Goal: Task Accomplishment & Management: Use online tool/utility

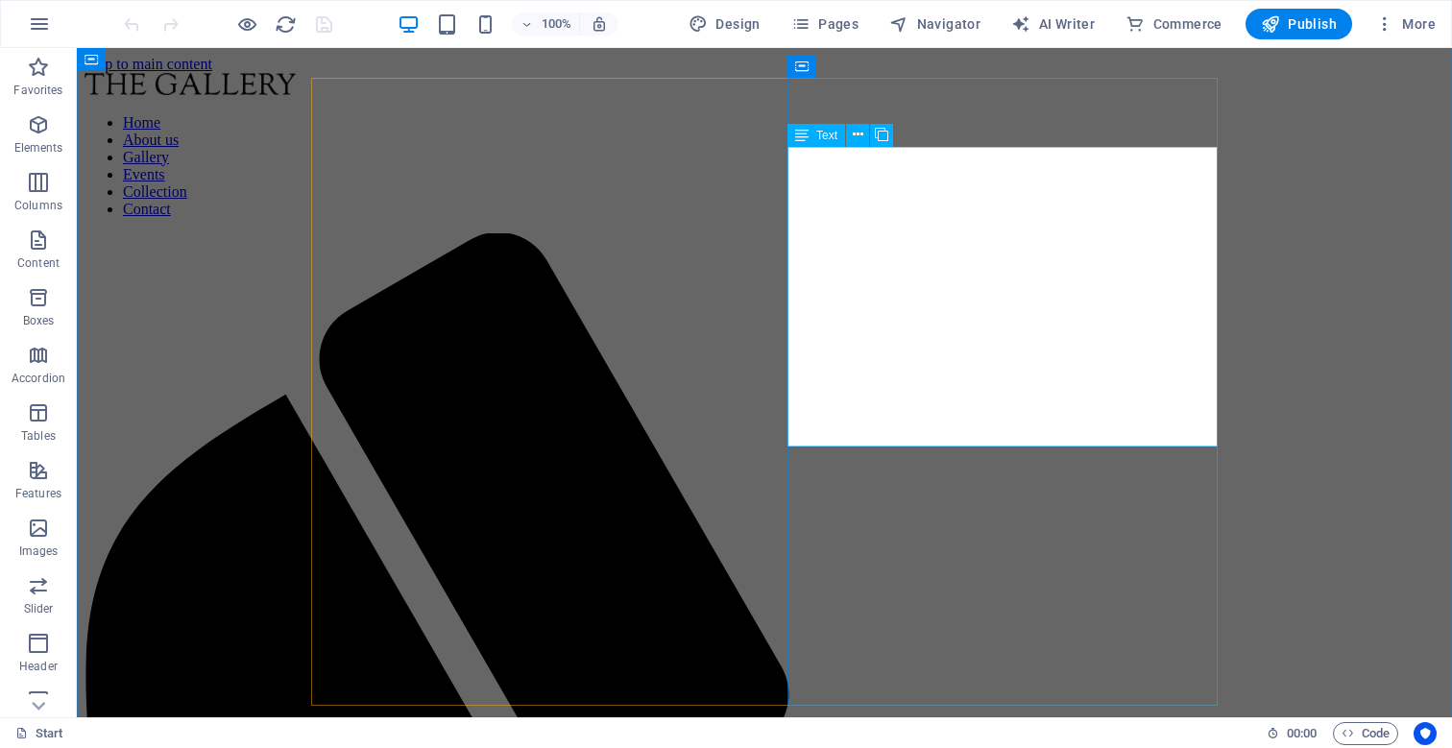
scroll to position [651, 0]
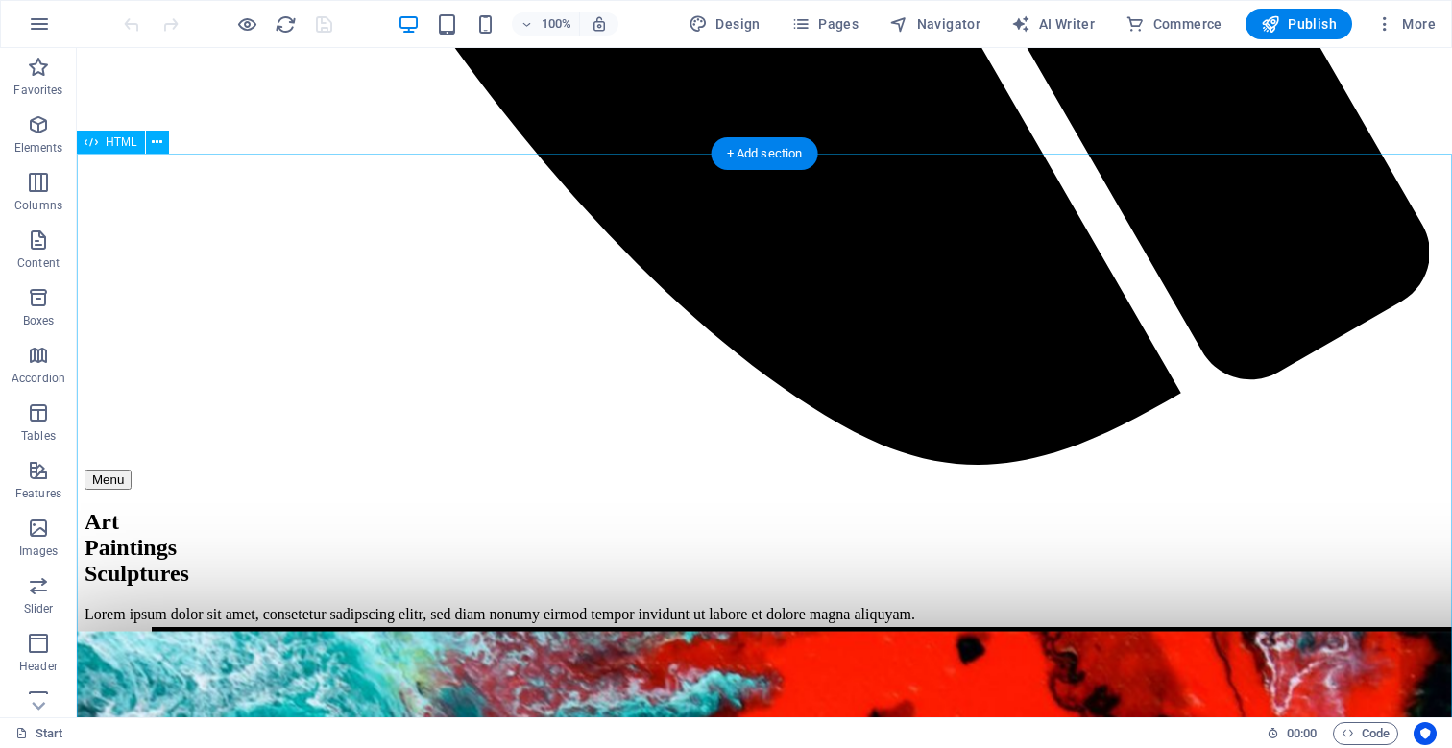
scroll to position [1555, 0]
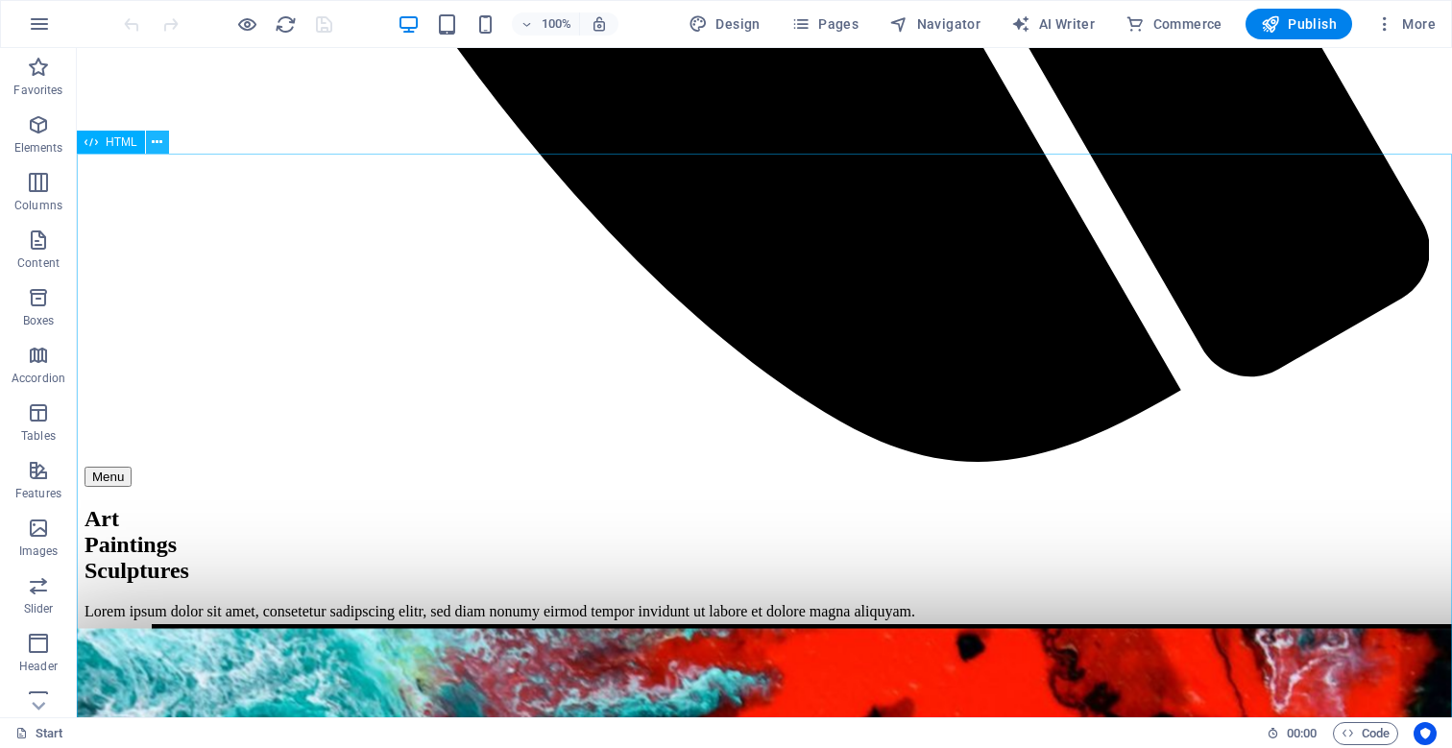
click at [155, 144] on icon at bounding box center [157, 143] width 11 height 20
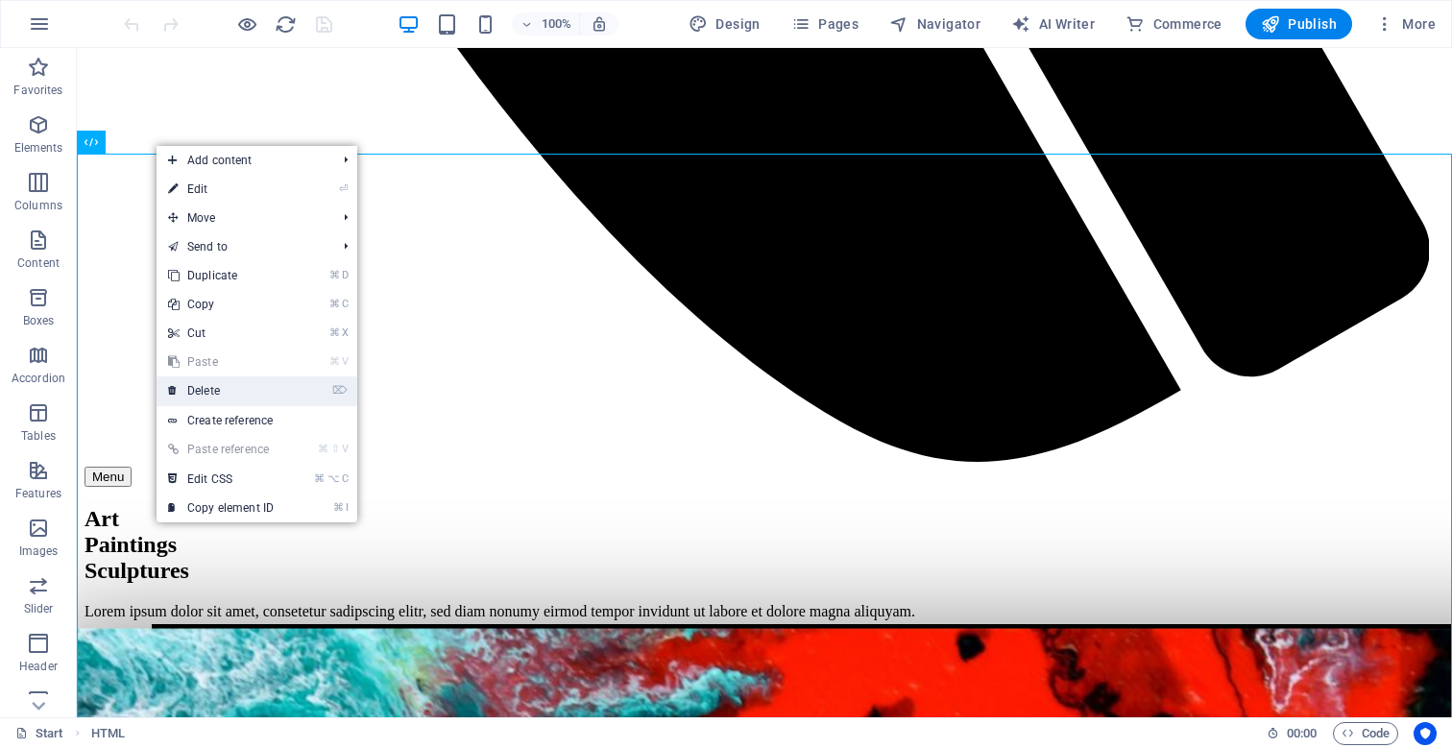
click at [213, 396] on link "⌦ Delete" at bounding box center [221, 391] width 129 height 29
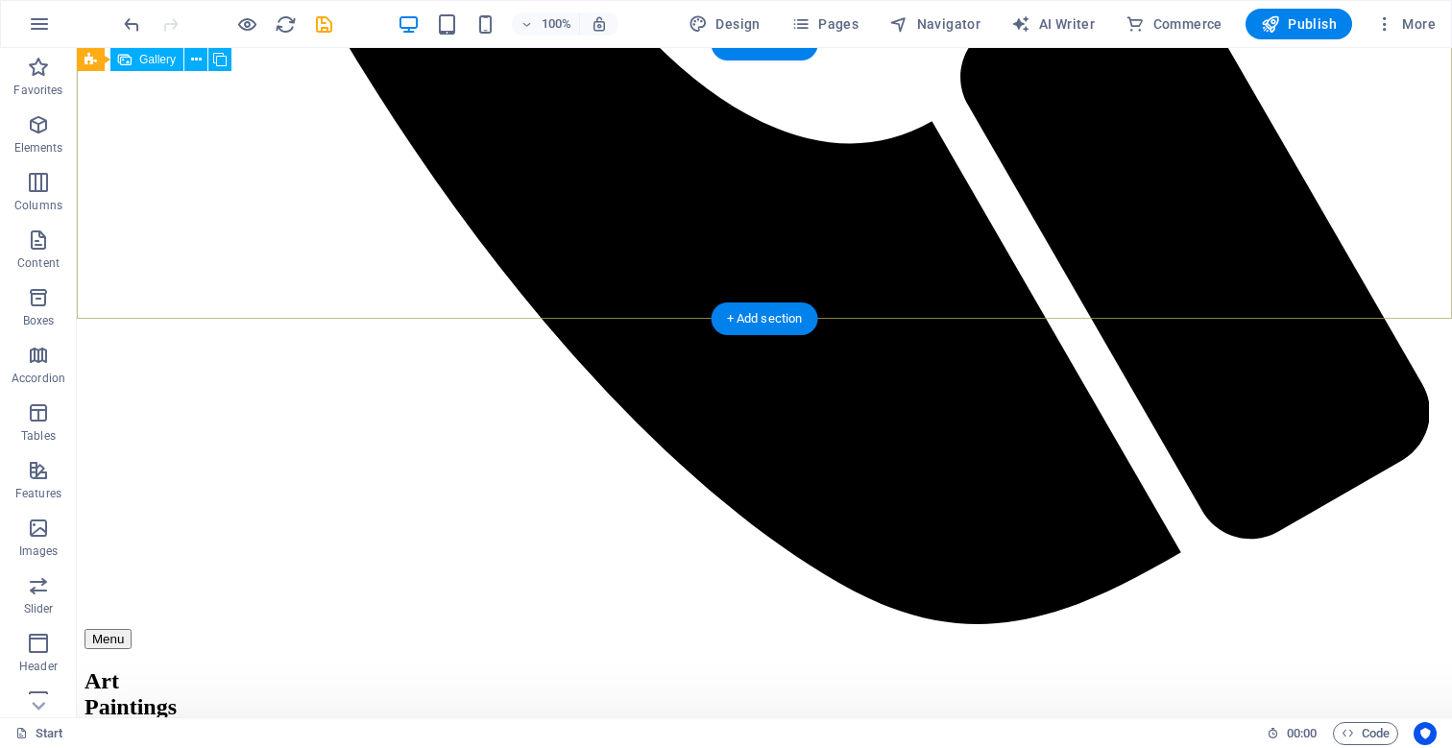
scroll to position [1390, 0]
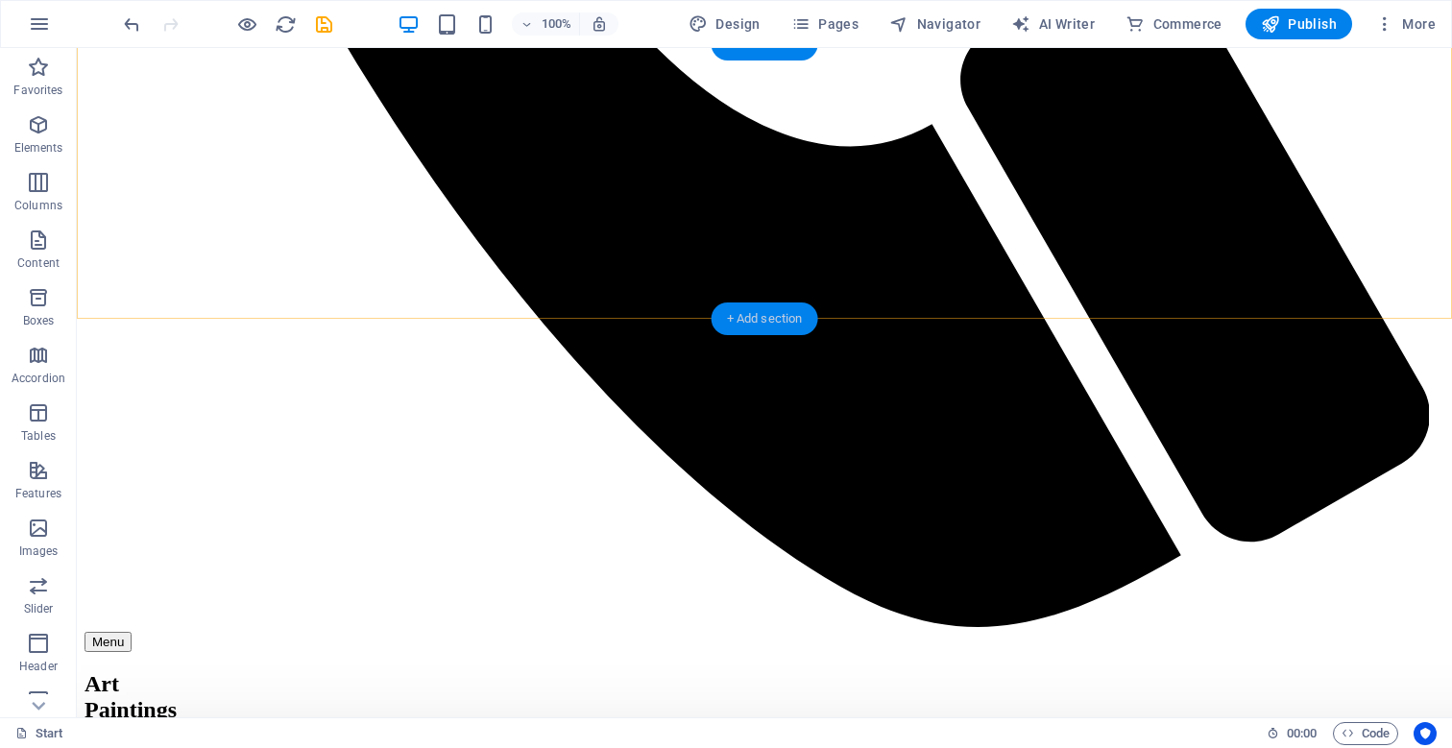
click at [753, 318] on div "+ Add section" at bounding box center [765, 319] width 107 height 33
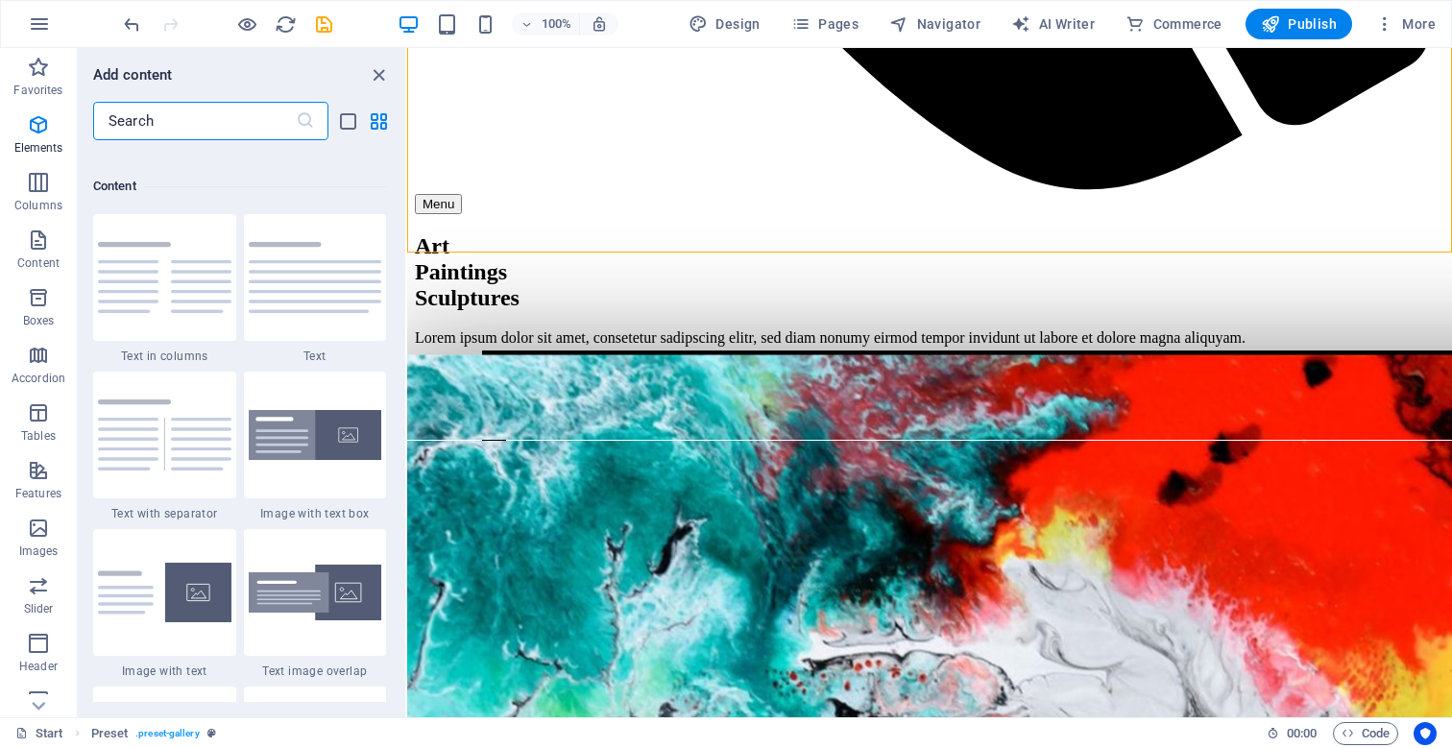
scroll to position [3361, 0]
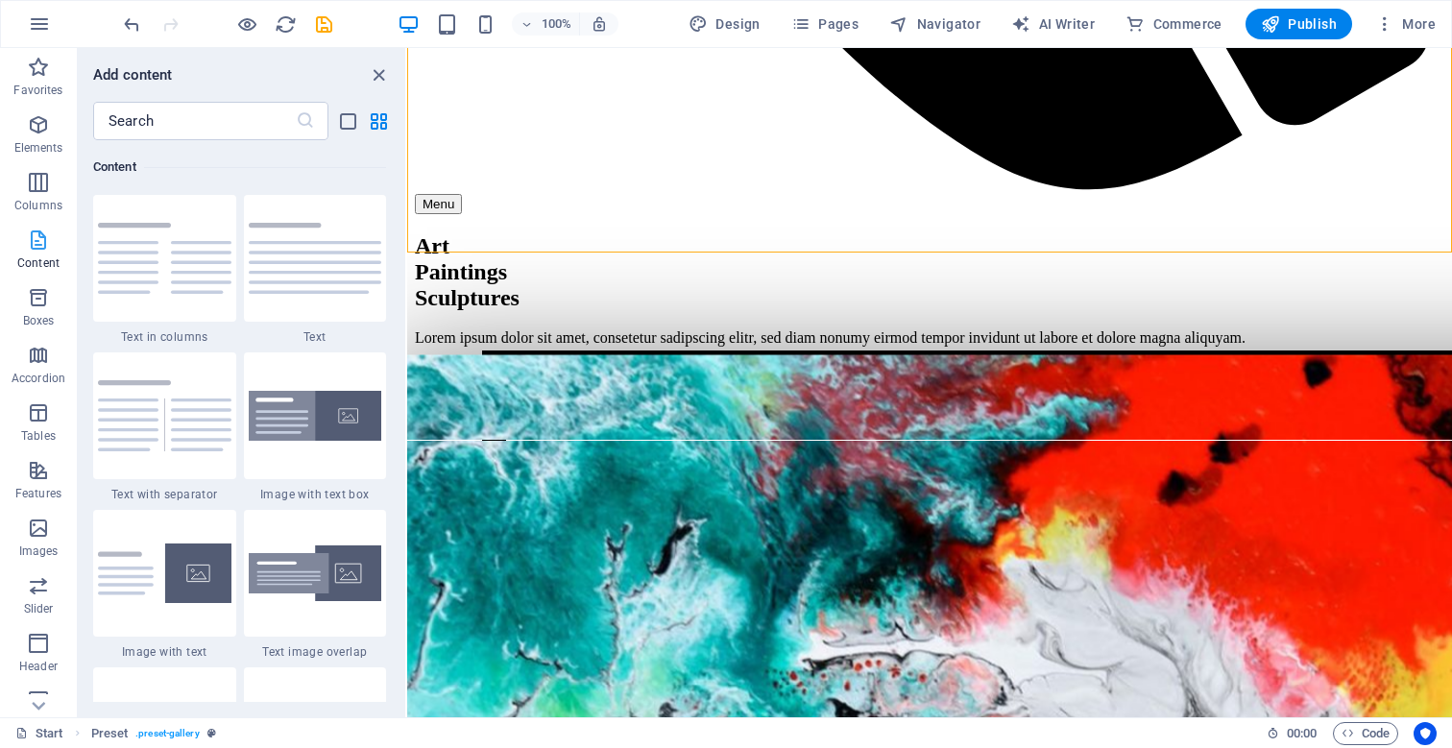
click at [45, 249] on icon "button" at bounding box center [38, 240] width 23 height 23
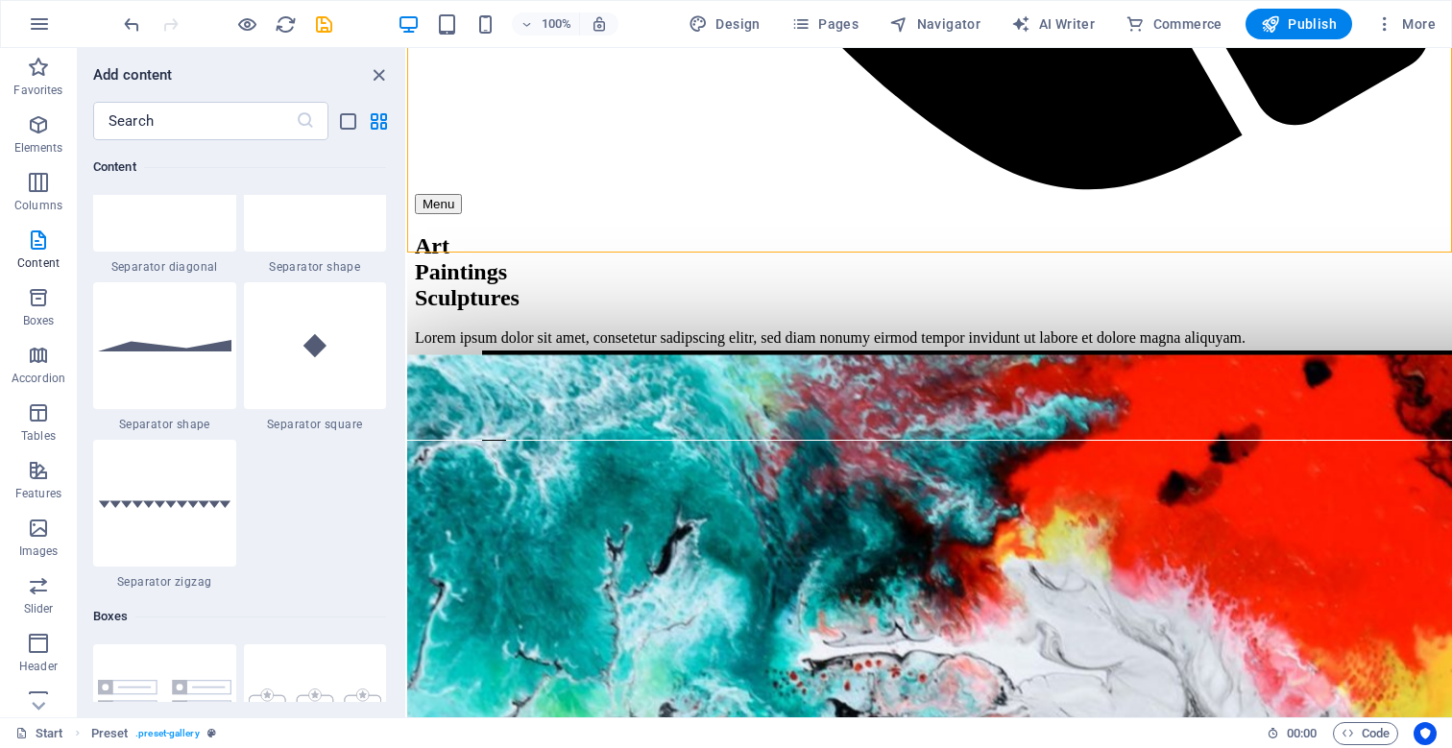
scroll to position [4831, 0]
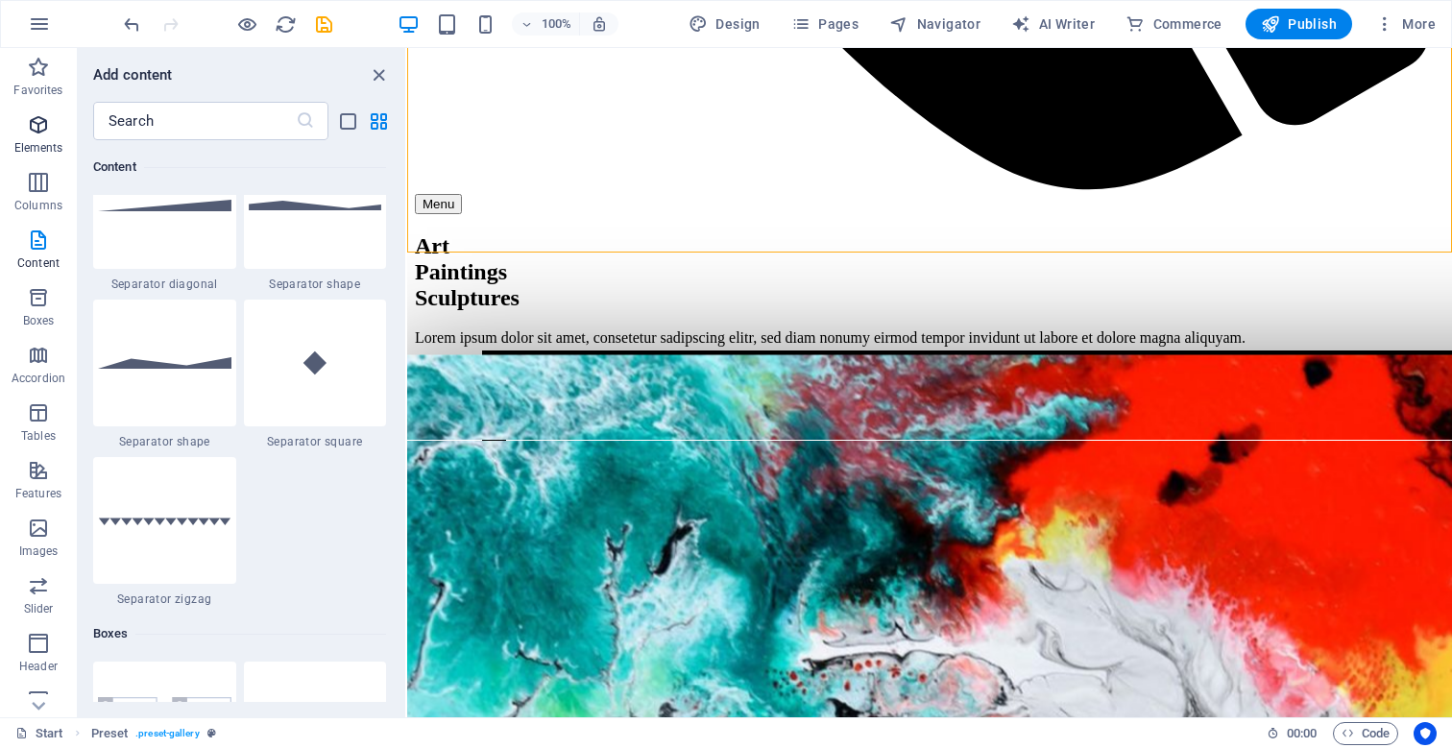
click at [46, 148] on p "Elements" at bounding box center [38, 147] width 49 height 15
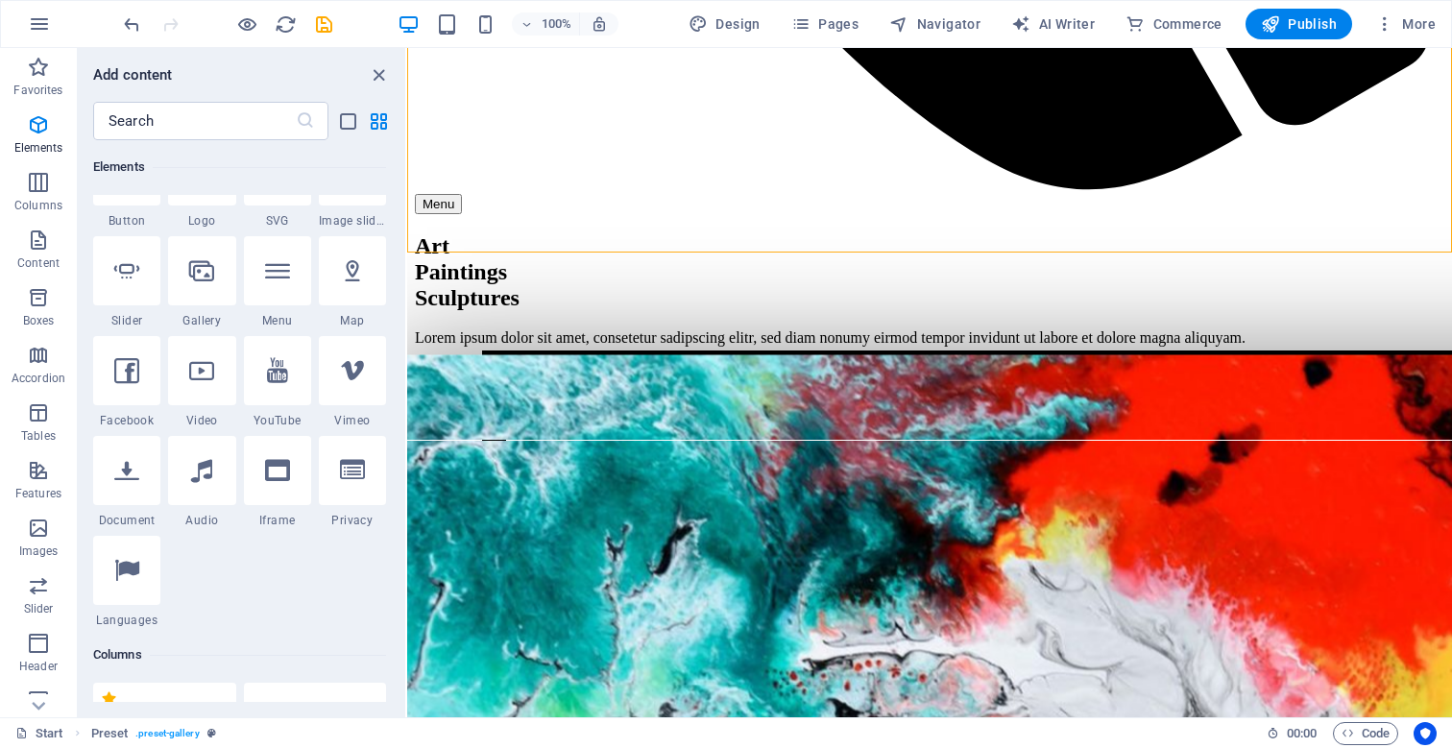
scroll to position [464, 0]
click at [284, 476] on icon at bounding box center [277, 469] width 25 height 25
select select "%"
select select "px"
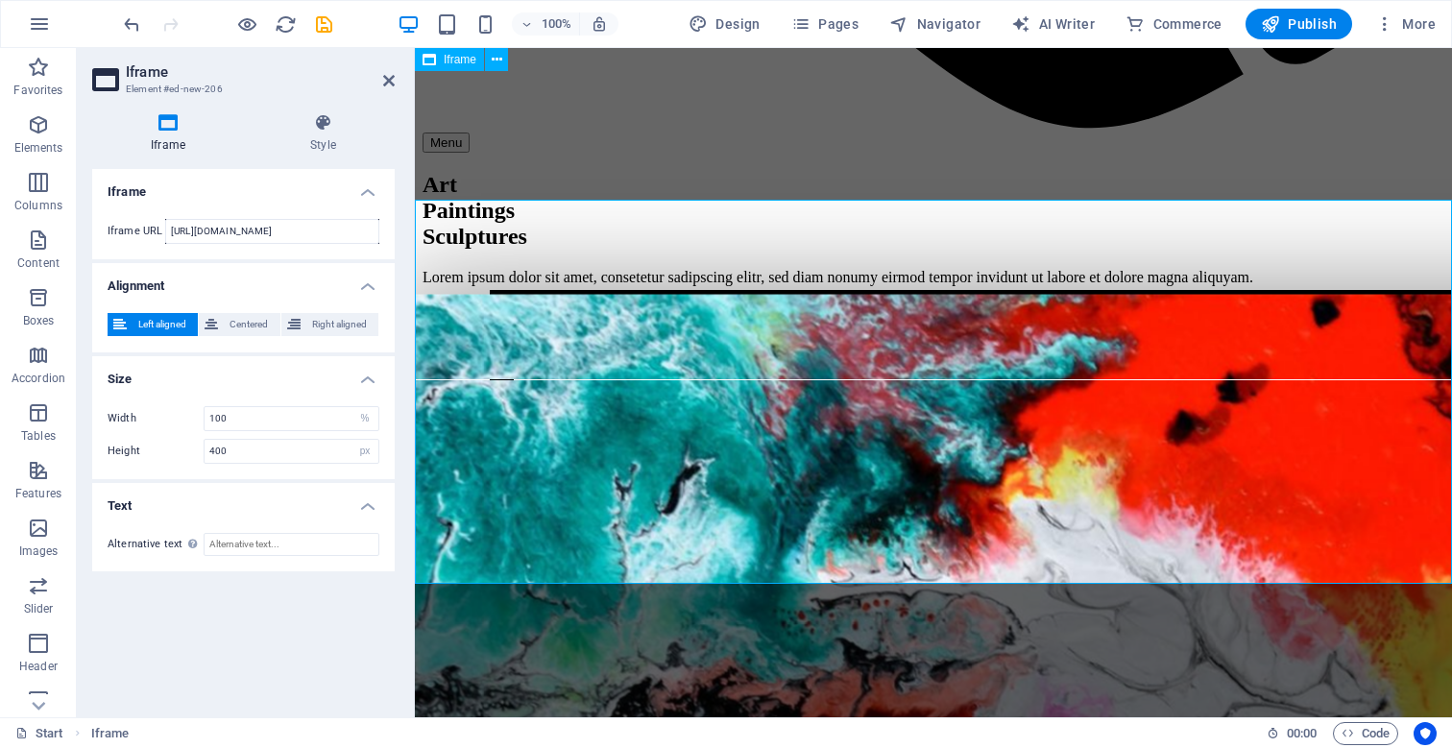
scroll to position [1439, 0]
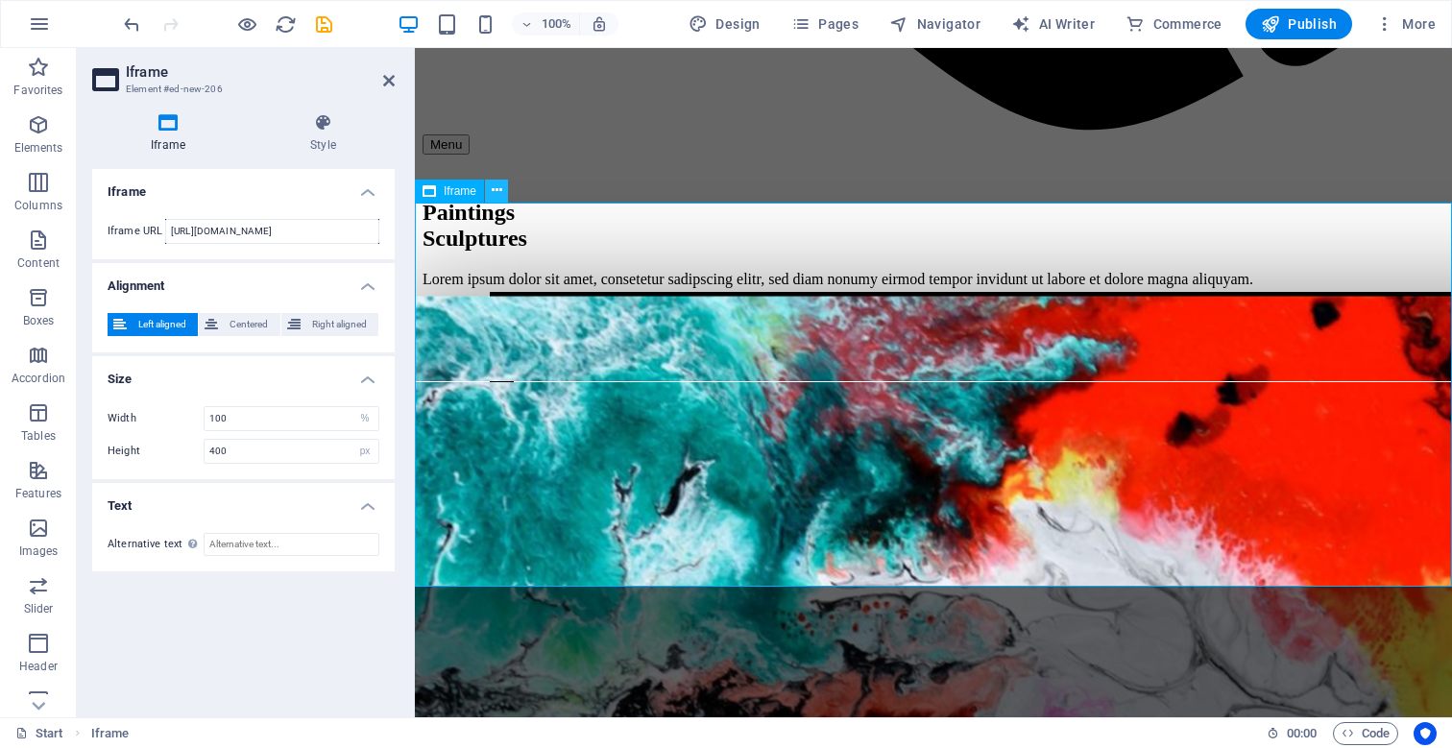
click at [496, 192] on icon at bounding box center [497, 191] width 11 height 20
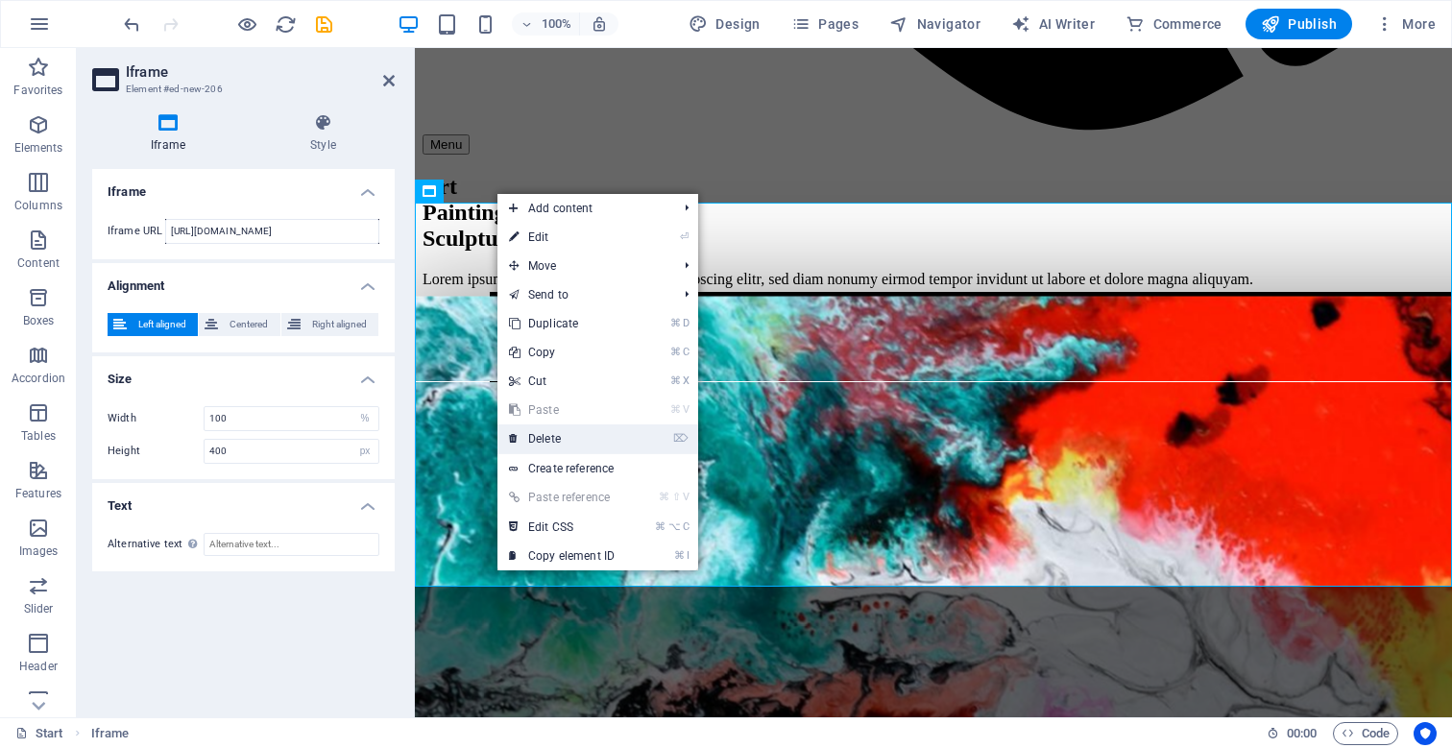
click at [552, 435] on link "⌦ Delete" at bounding box center [562, 439] width 129 height 29
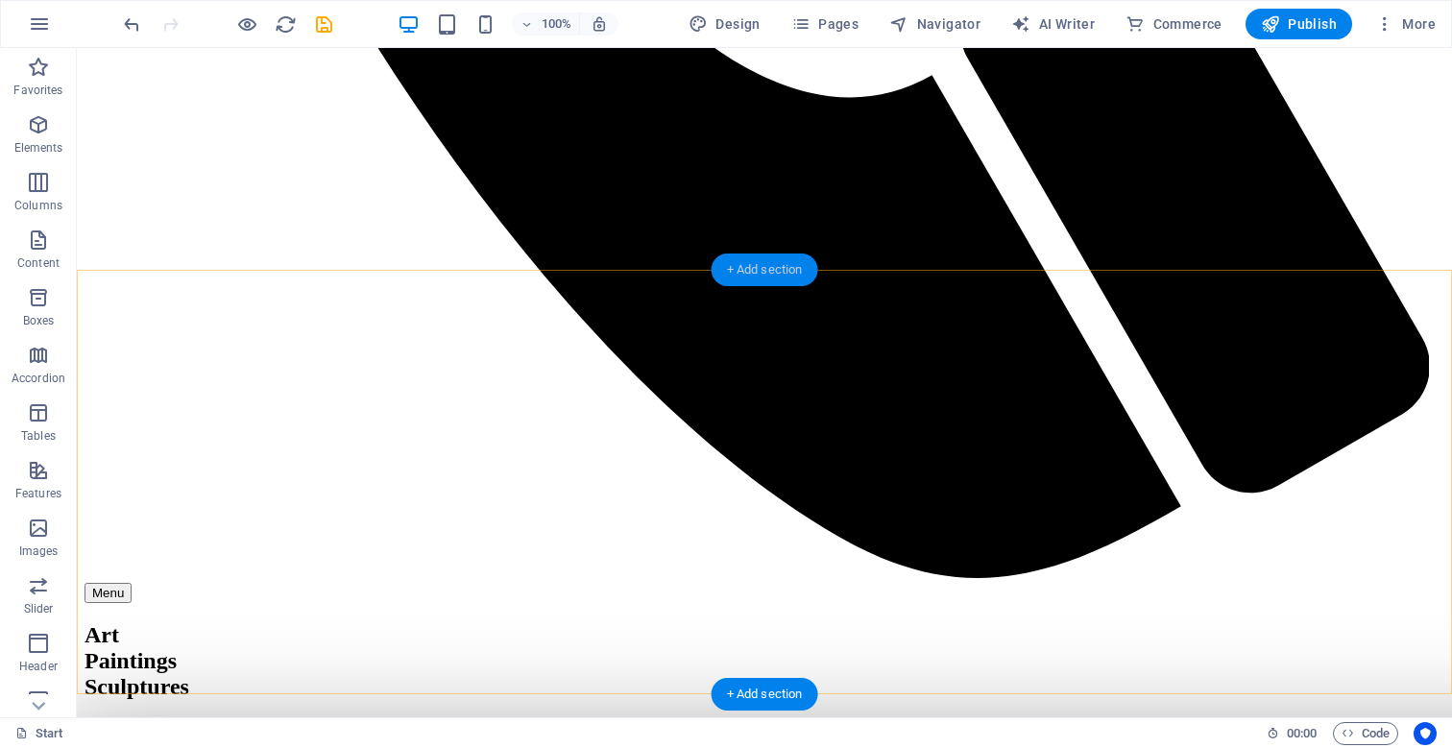
click at [750, 279] on div "+ Add section" at bounding box center [765, 270] width 107 height 33
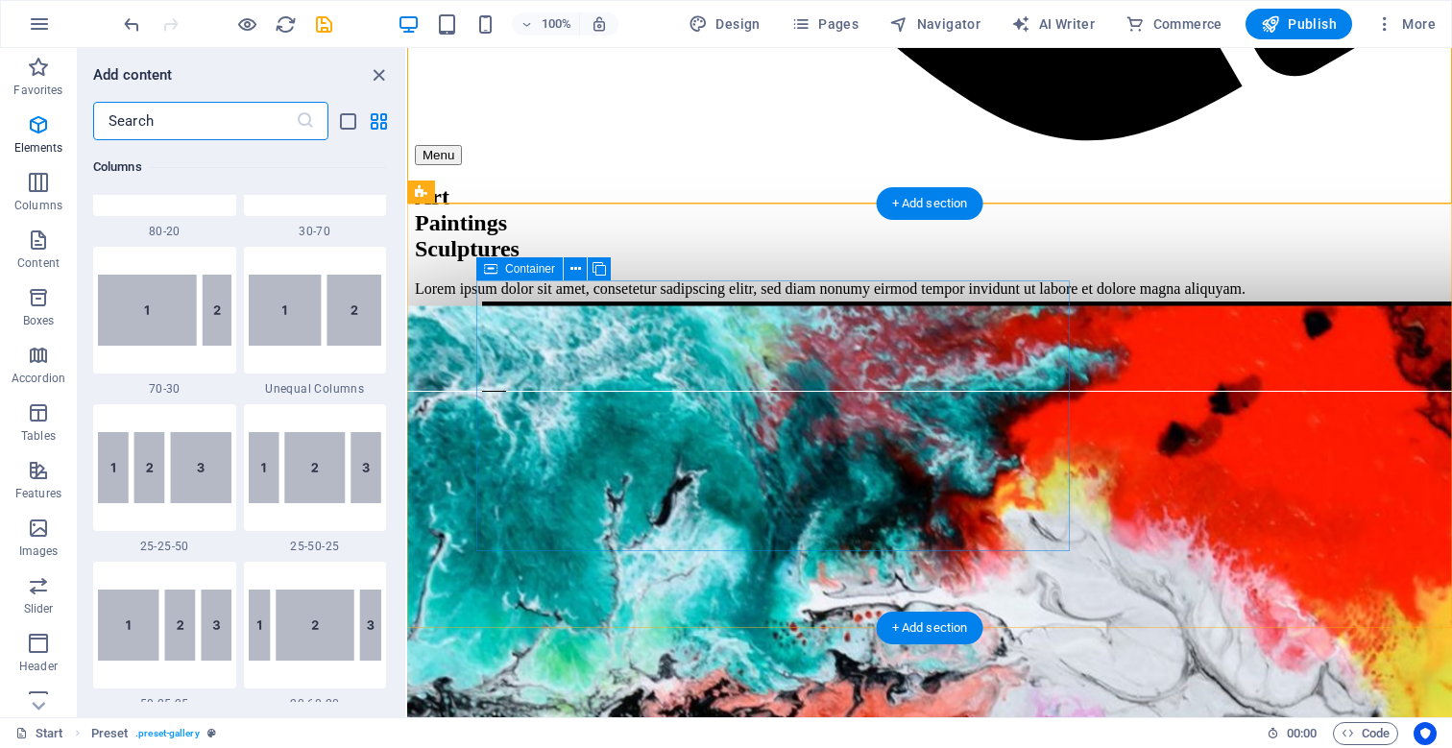
scroll to position [3361, 0]
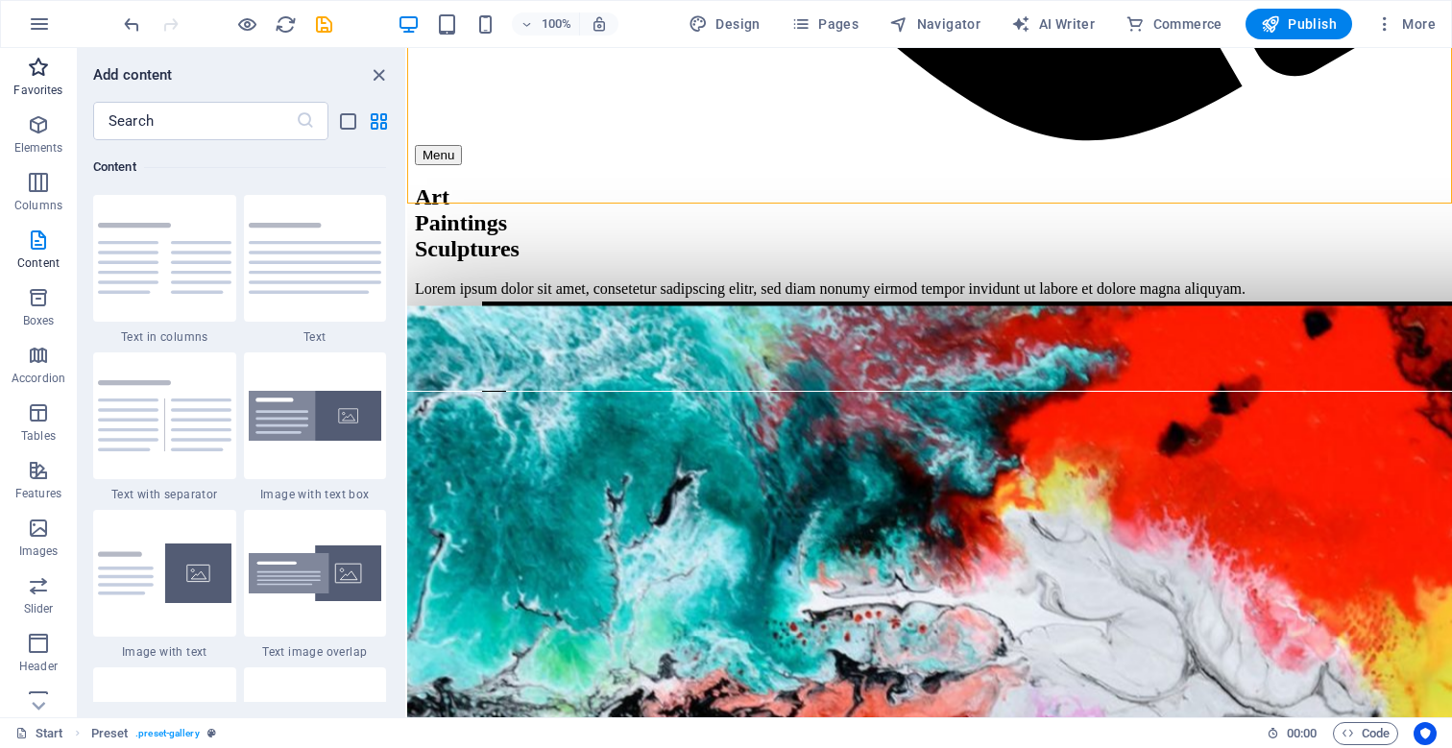
click at [29, 85] on p "Favorites" at bounding box center [37, 90] width 49 height 15
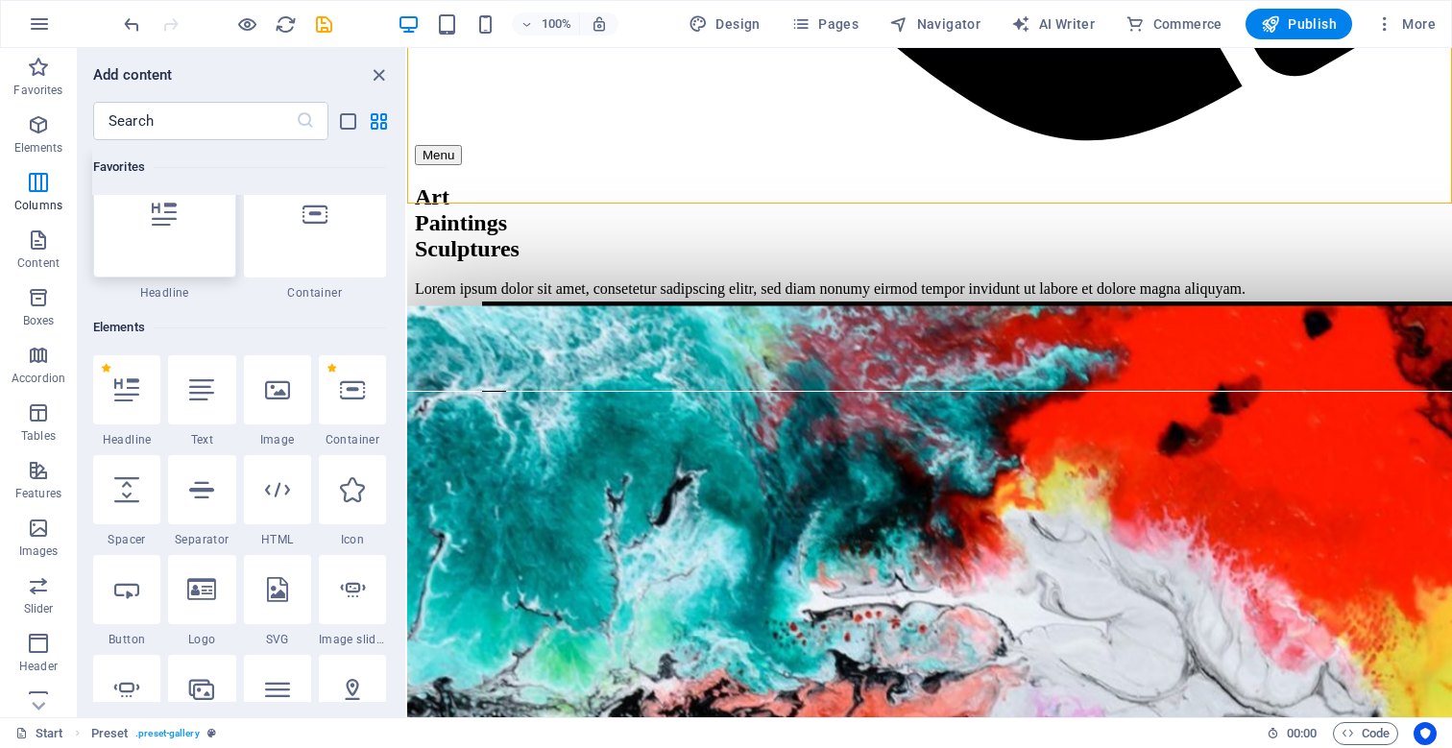
scroll to position [0, 0]
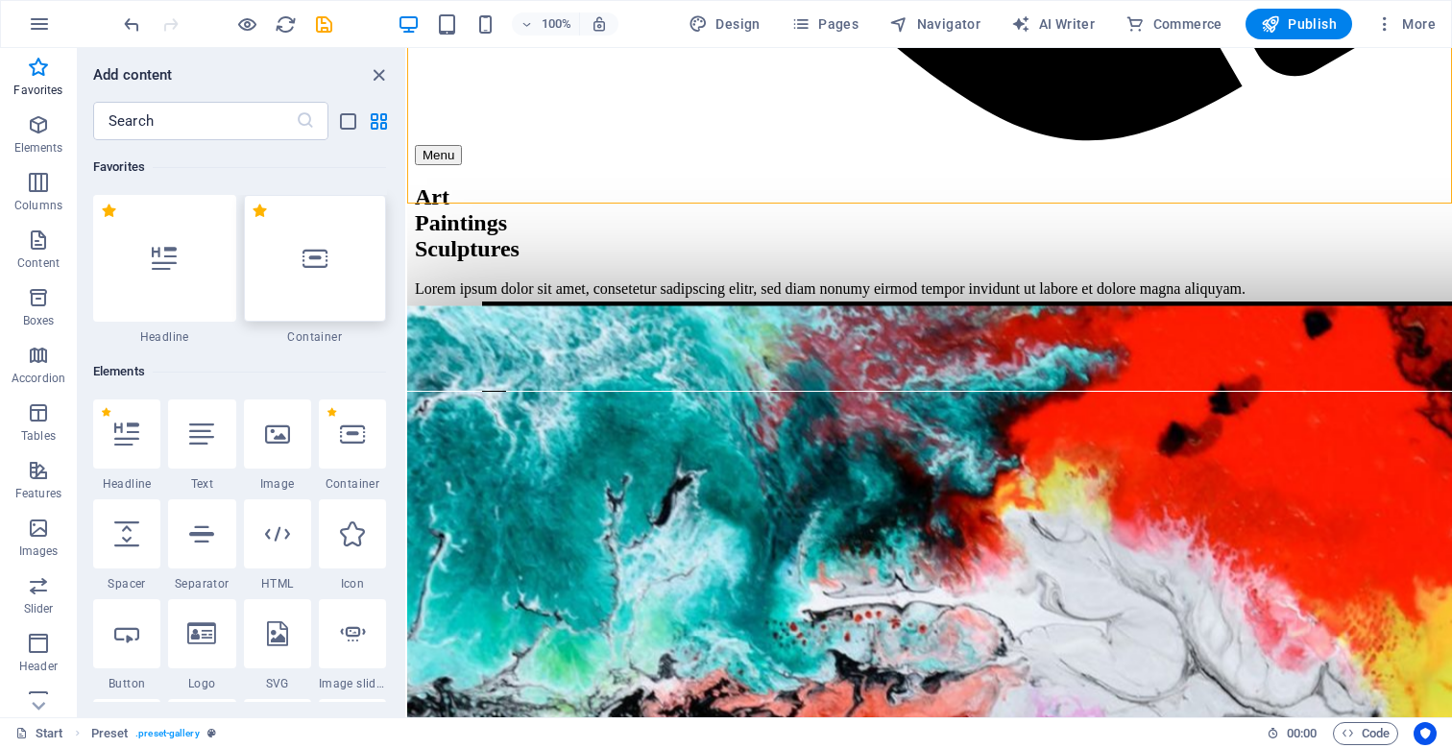
click at [316, 271] on div at bounding box center [315, 258] width 143 height 127
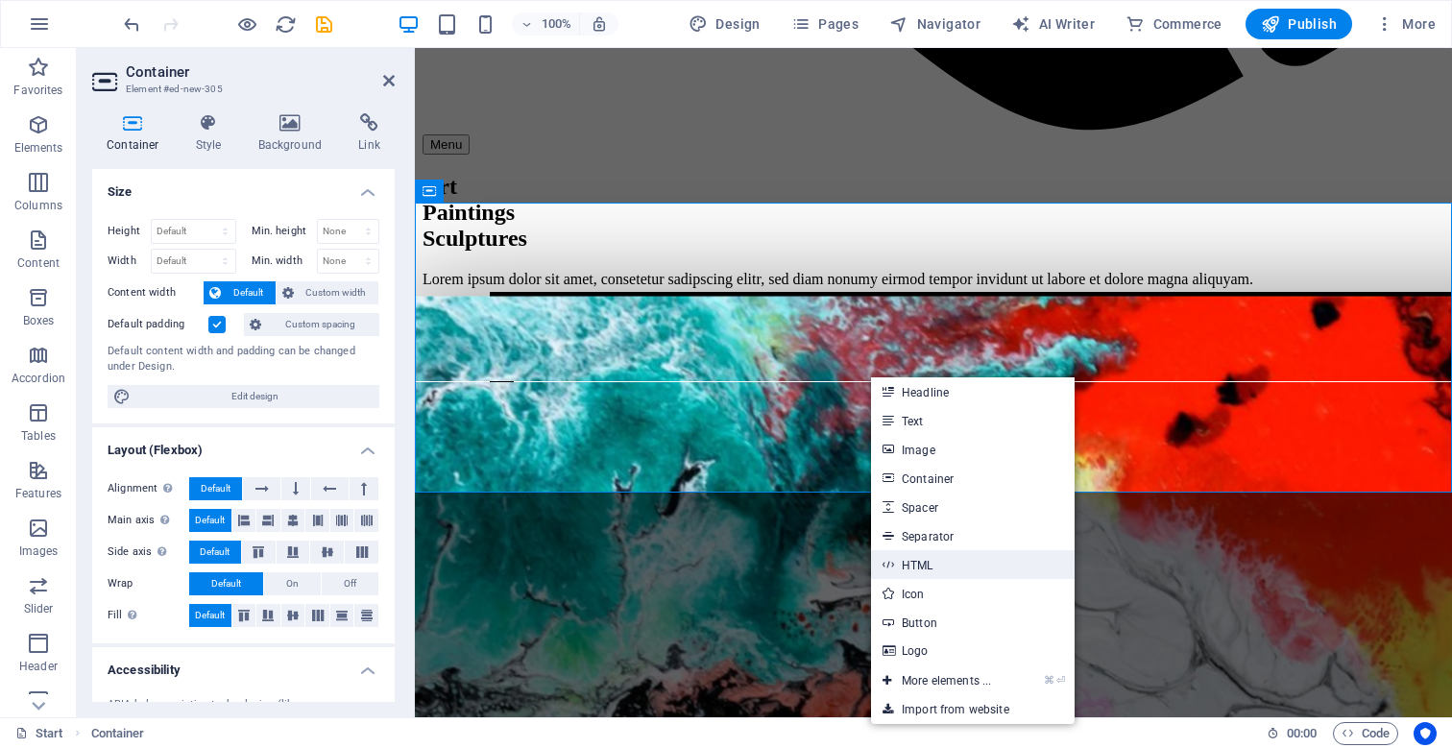
click at [905, 570] on link "HTML" at bounding box center [973, 564] width 204 height 29
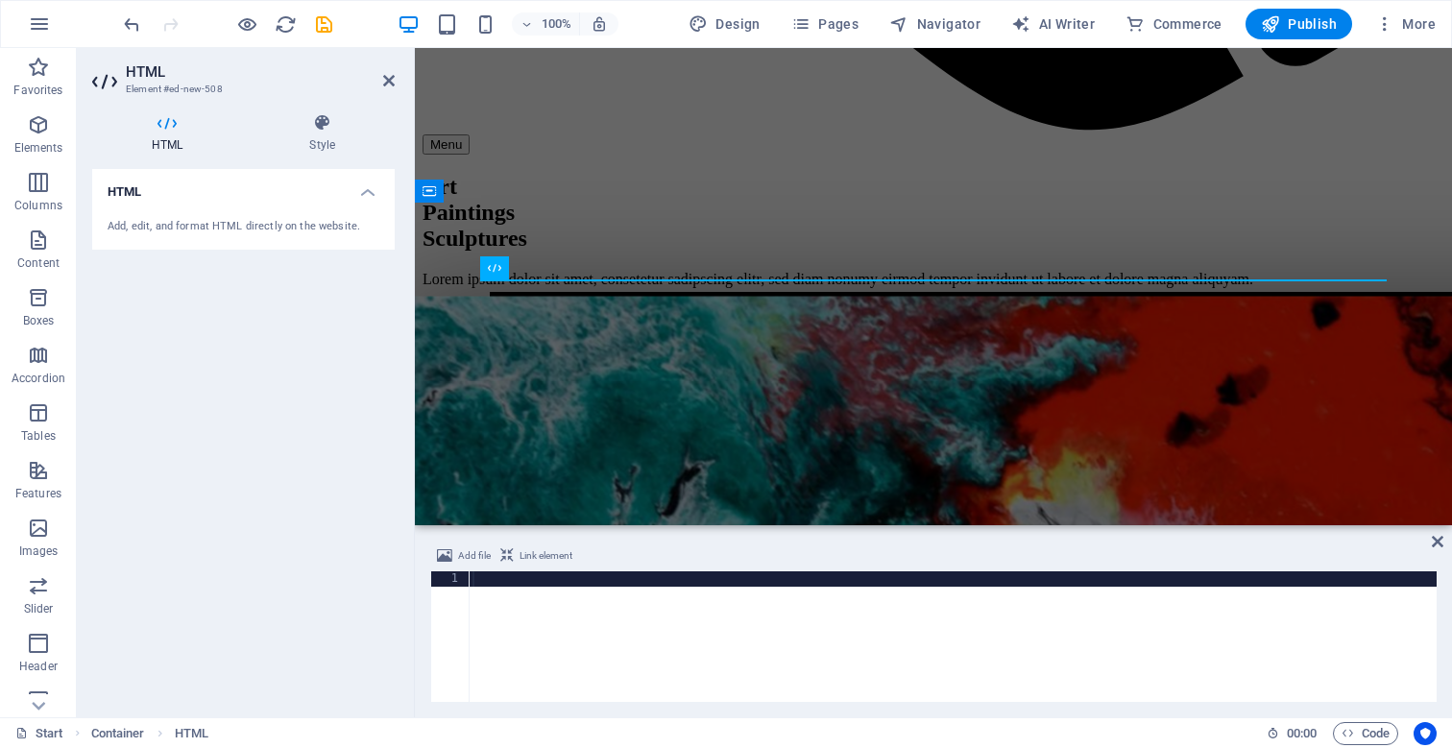
click at [654, 612] on div at bounding box center [953, 651] width 968 height 161
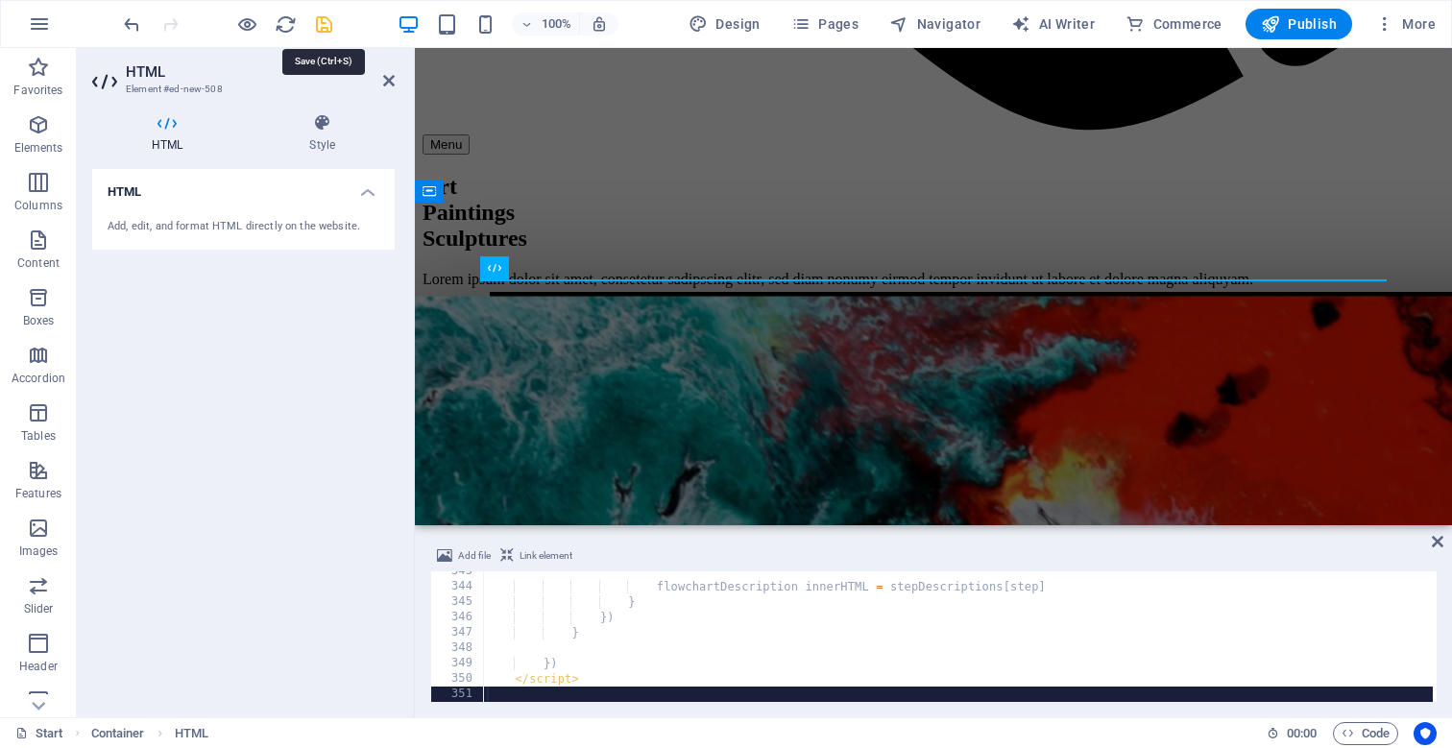
click at [328, 25] on icon "save" at bounding box center [324, 24] width 22 height 22
checkbox input "false"
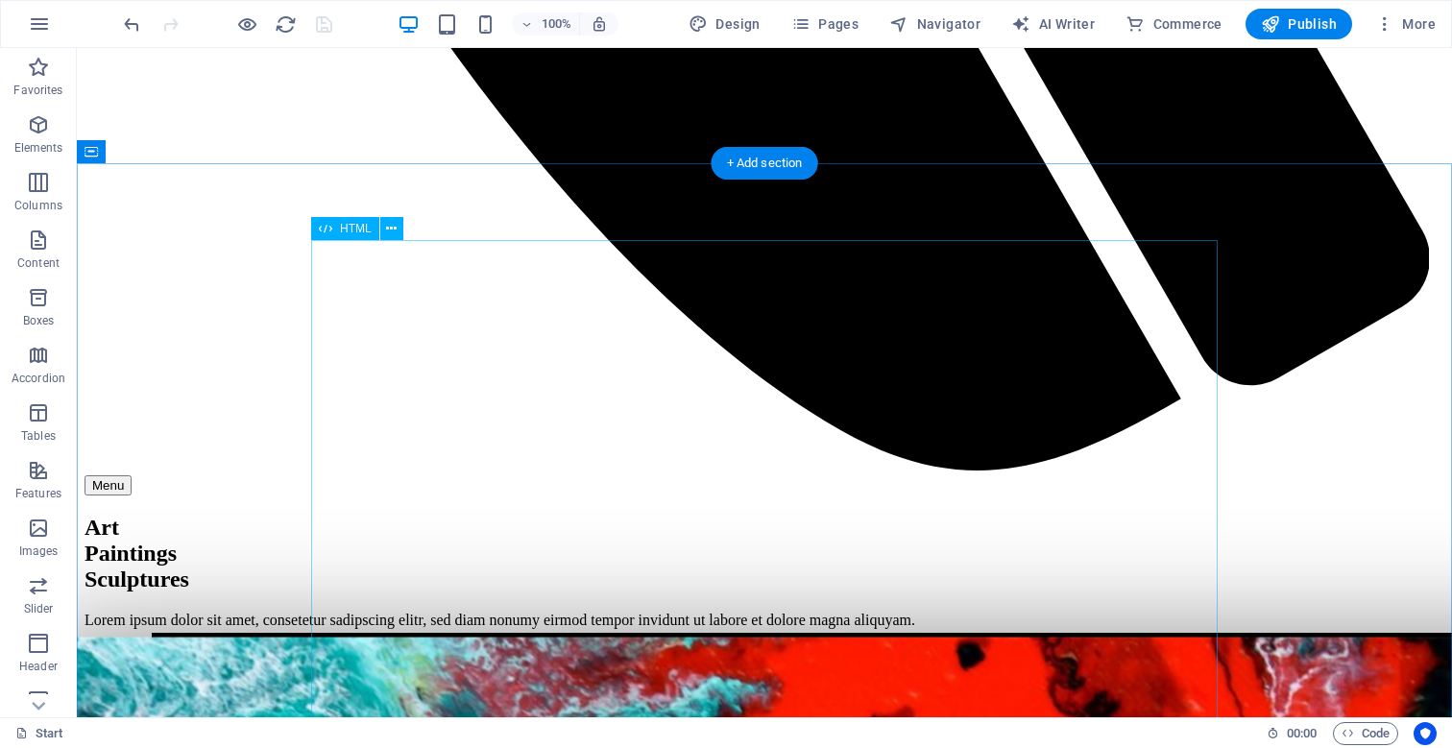
scroll to position [1545, 0]
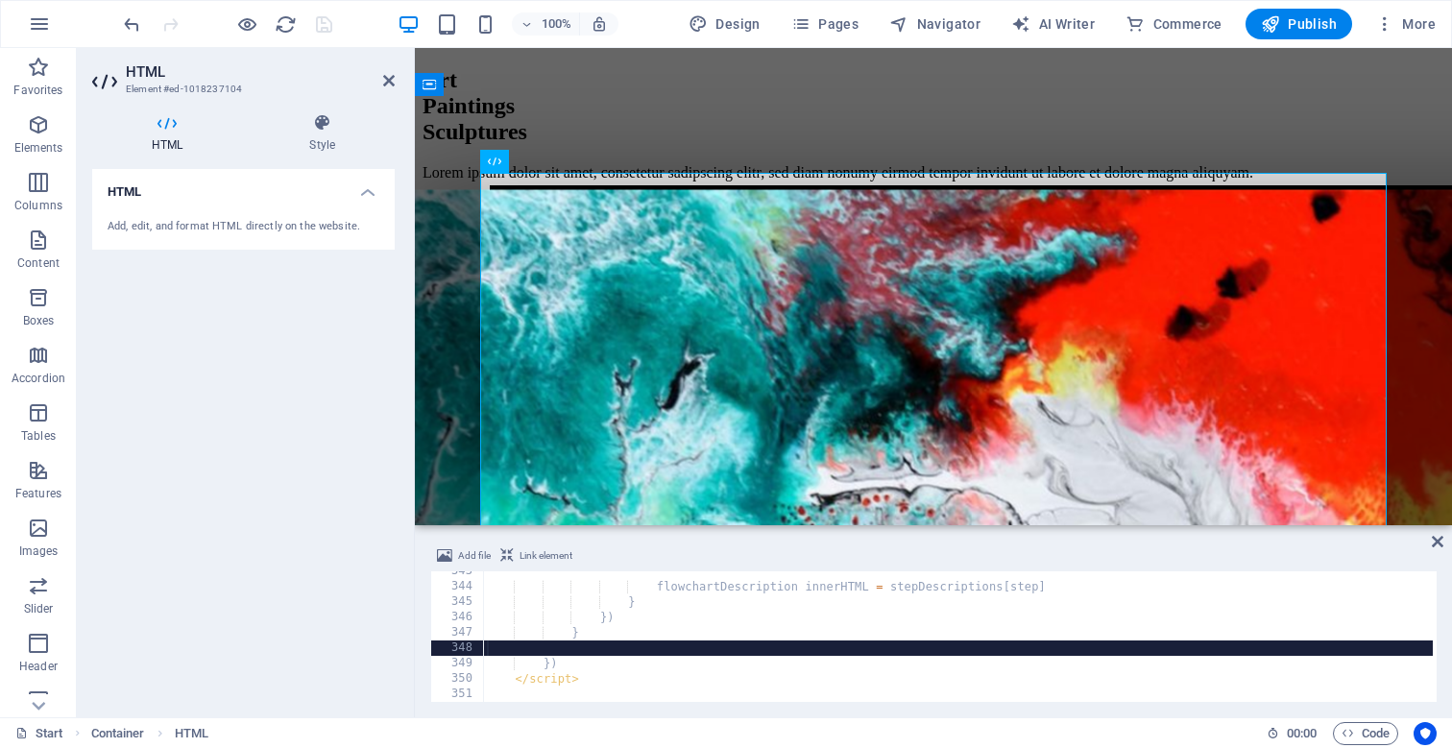
type textarea "</script>"
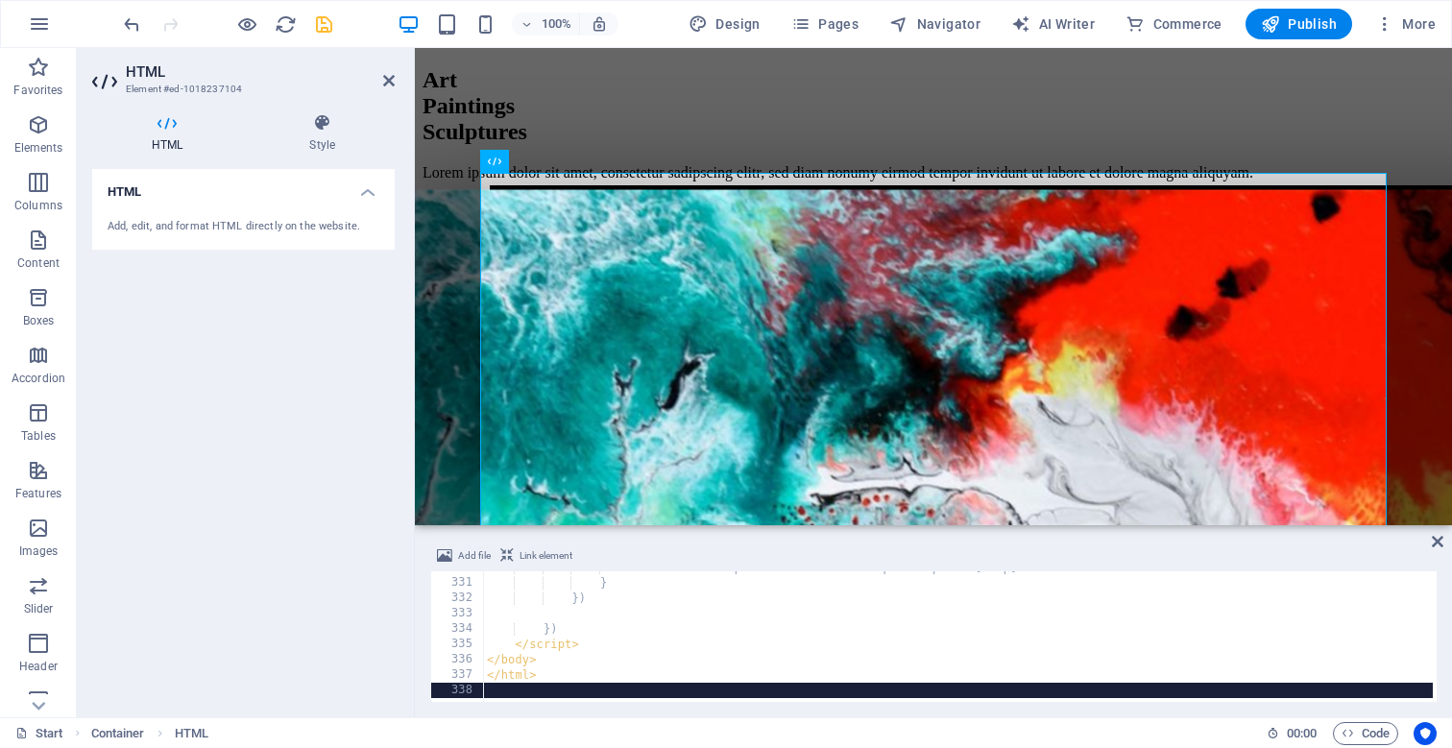
scroll to position [1523, 0]
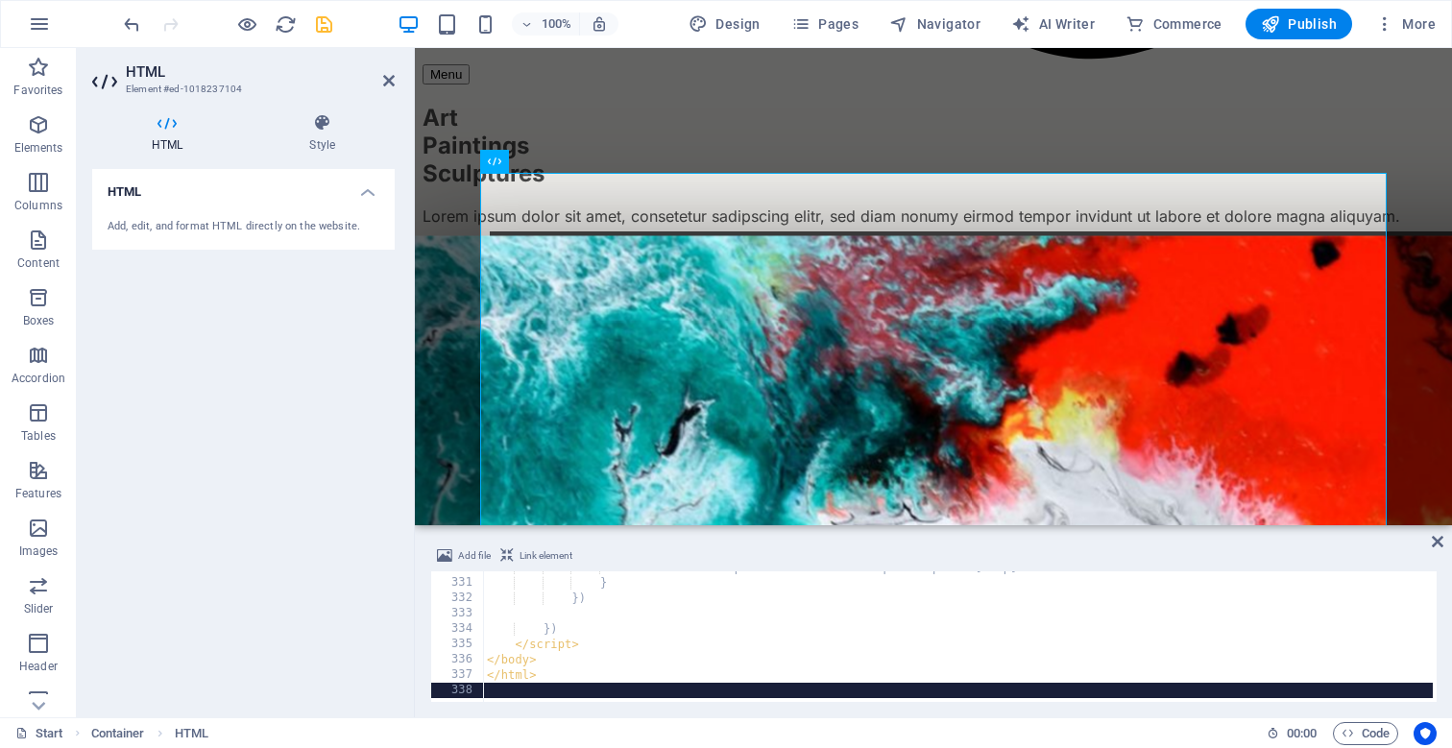
click at [282, 348] on div "HTML Add, edit, and format HTML directly on the website." at bounding box center [243, 435] width 303 height 533
click at [328, 31] on icon "save" at bounding box center [324, 24] width 22 height 22
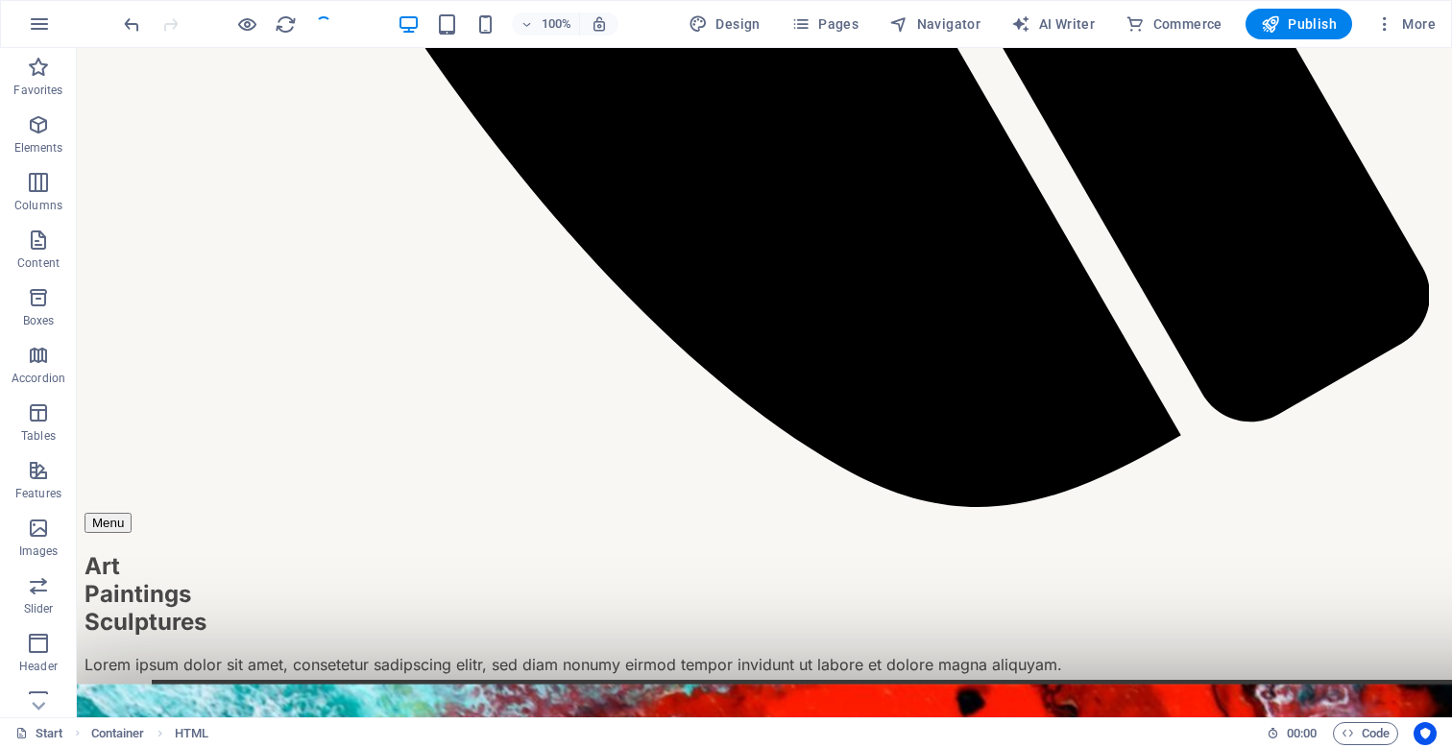
checkbox input "false"
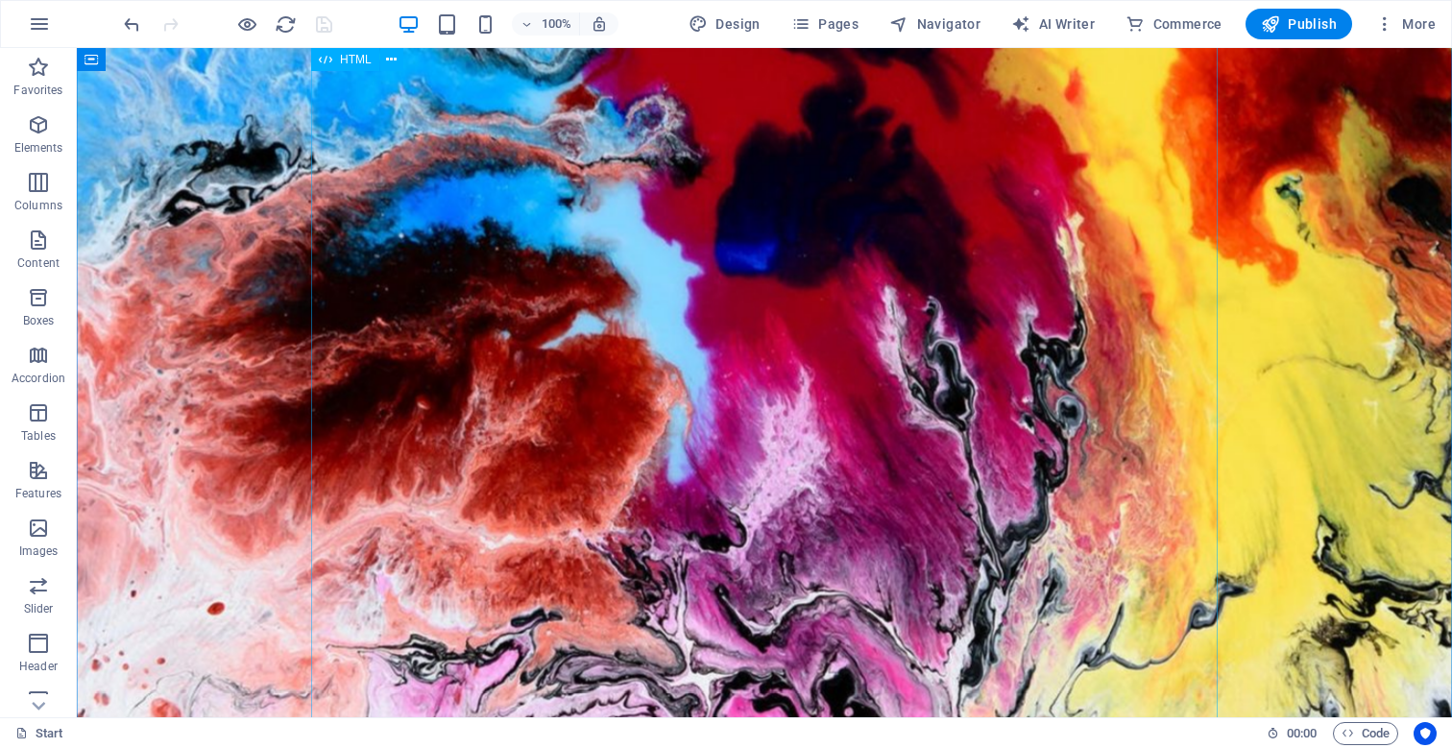
scroll to position [2822, 0]
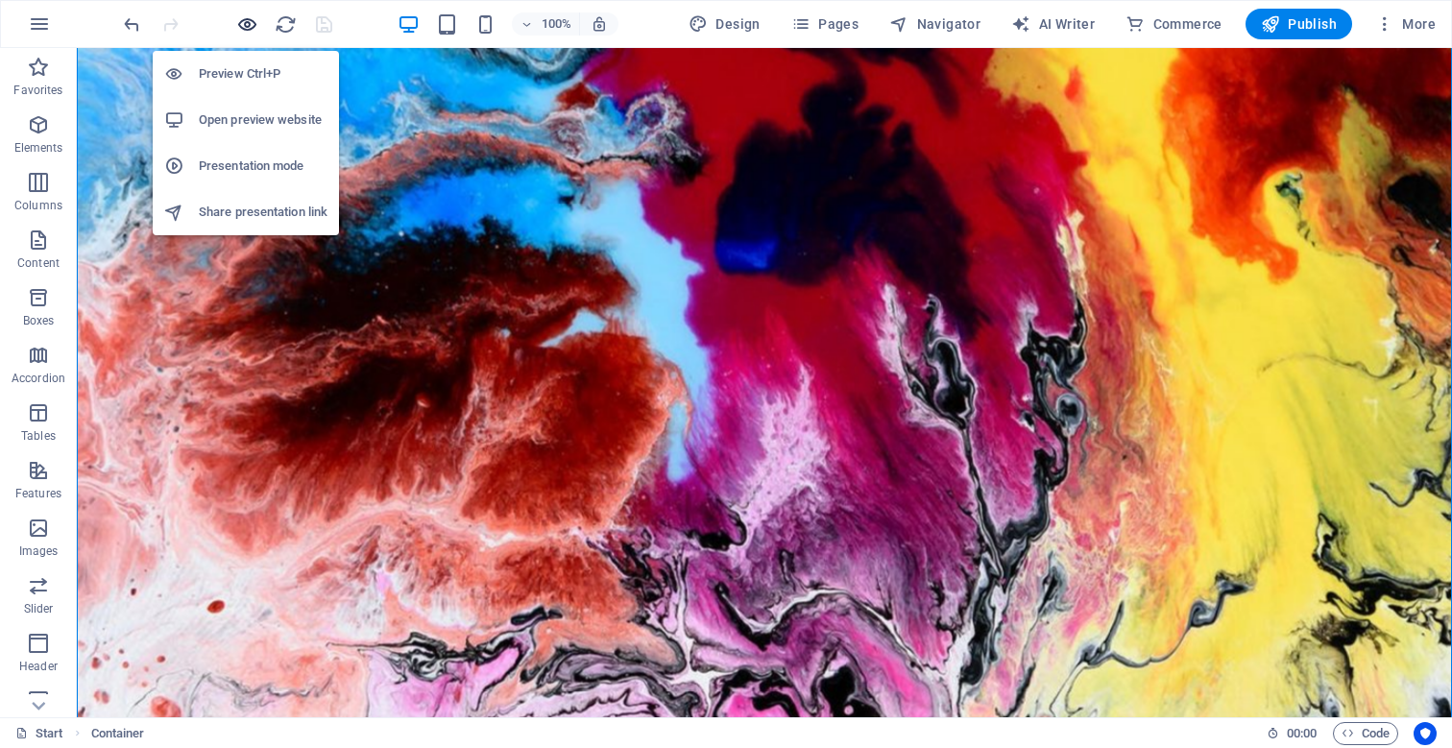
click at [247, 27] on icon "button" at bounding box center [247, 24] width 22 height 22
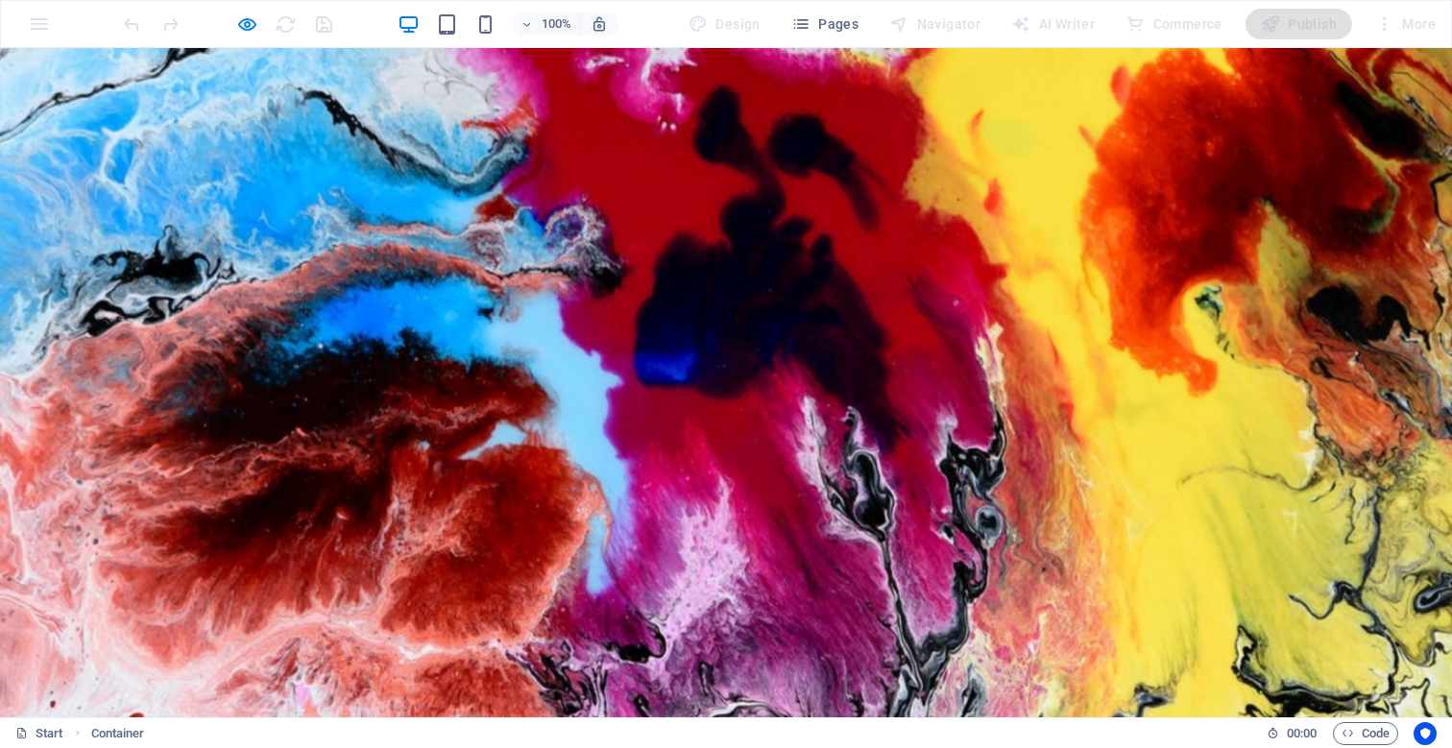
drag, startPoint x: 345, startPoint y: 410, endPoint x: 366, endPoint y: 412, distance: 21.2
drag, startPoint x: 366, startPoint y: 412, endPoint x: 325, endPoint y: 413, distance: 41.3
type input "29"
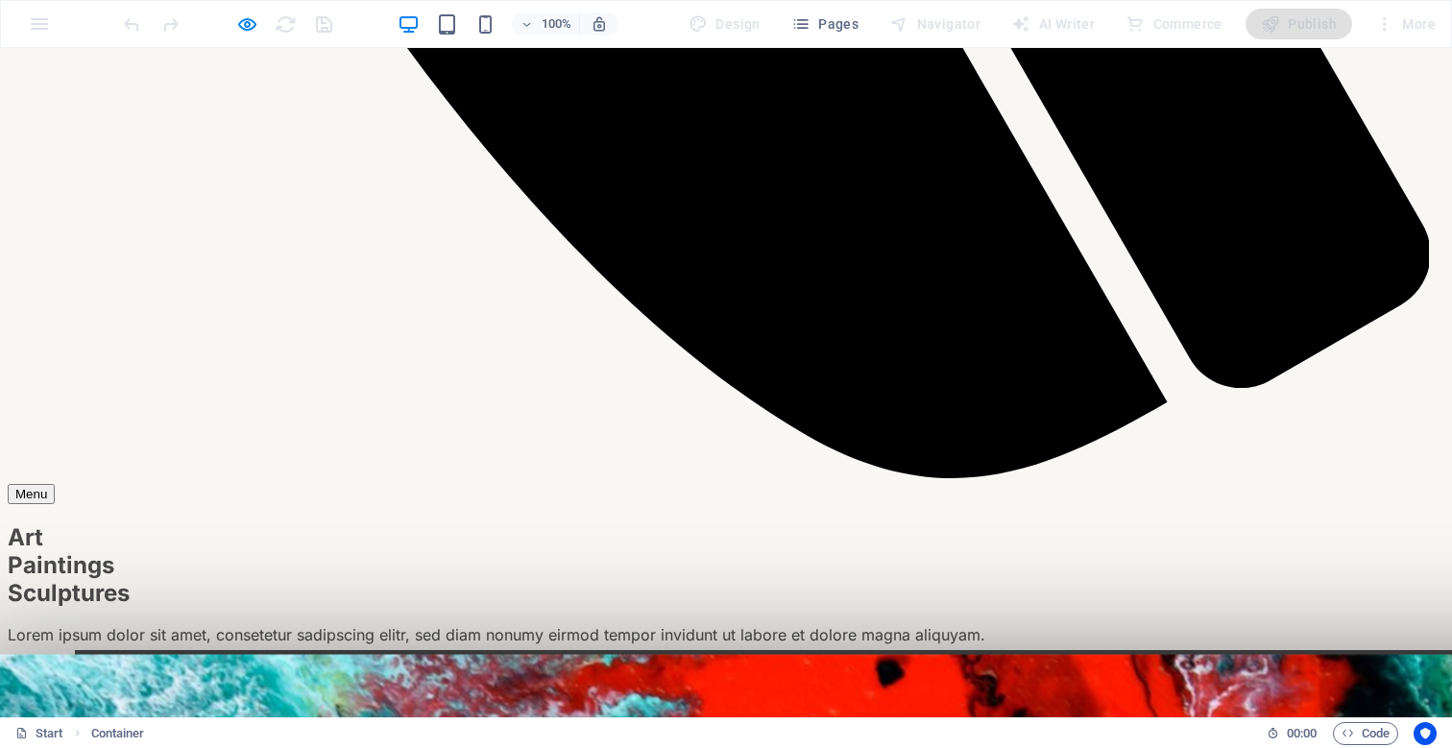
scroll to position [1658, 0]
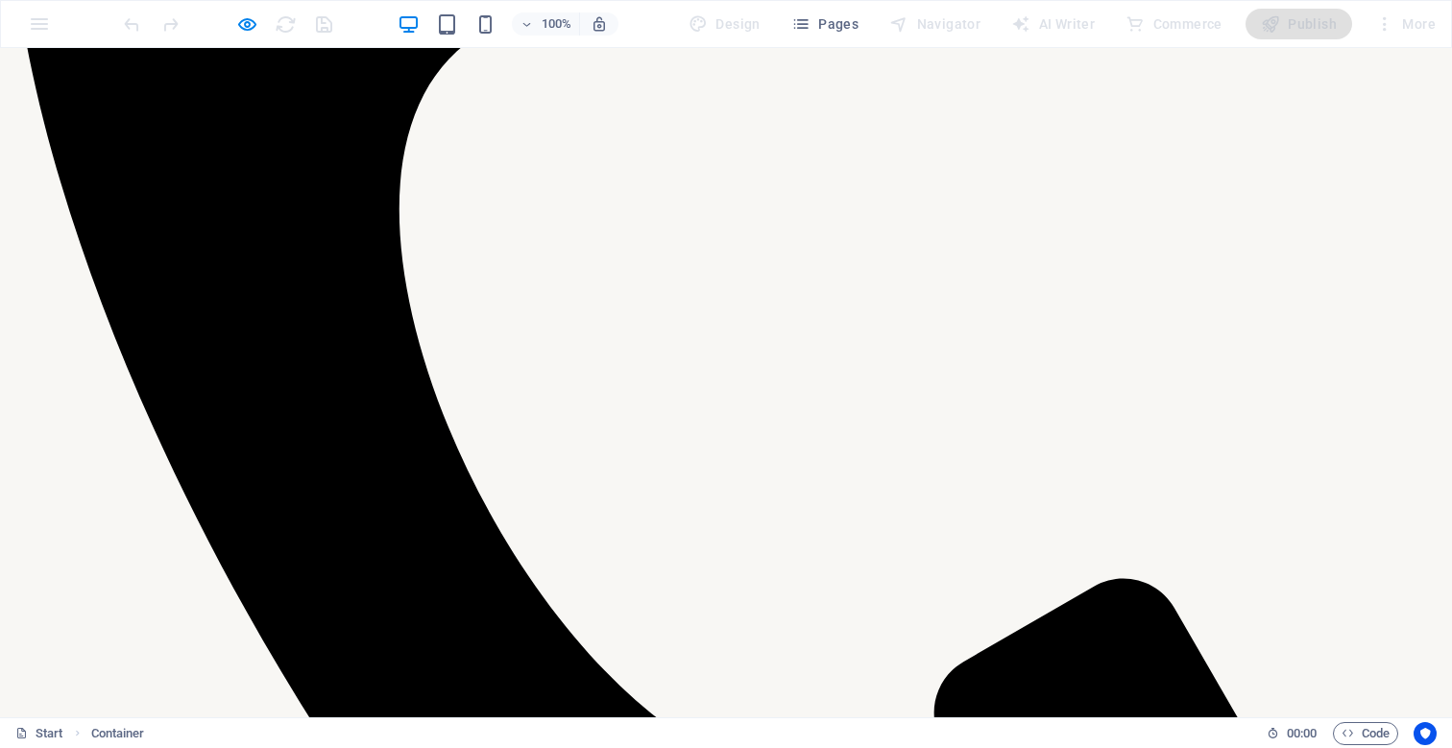
scroll to position [831, 0]
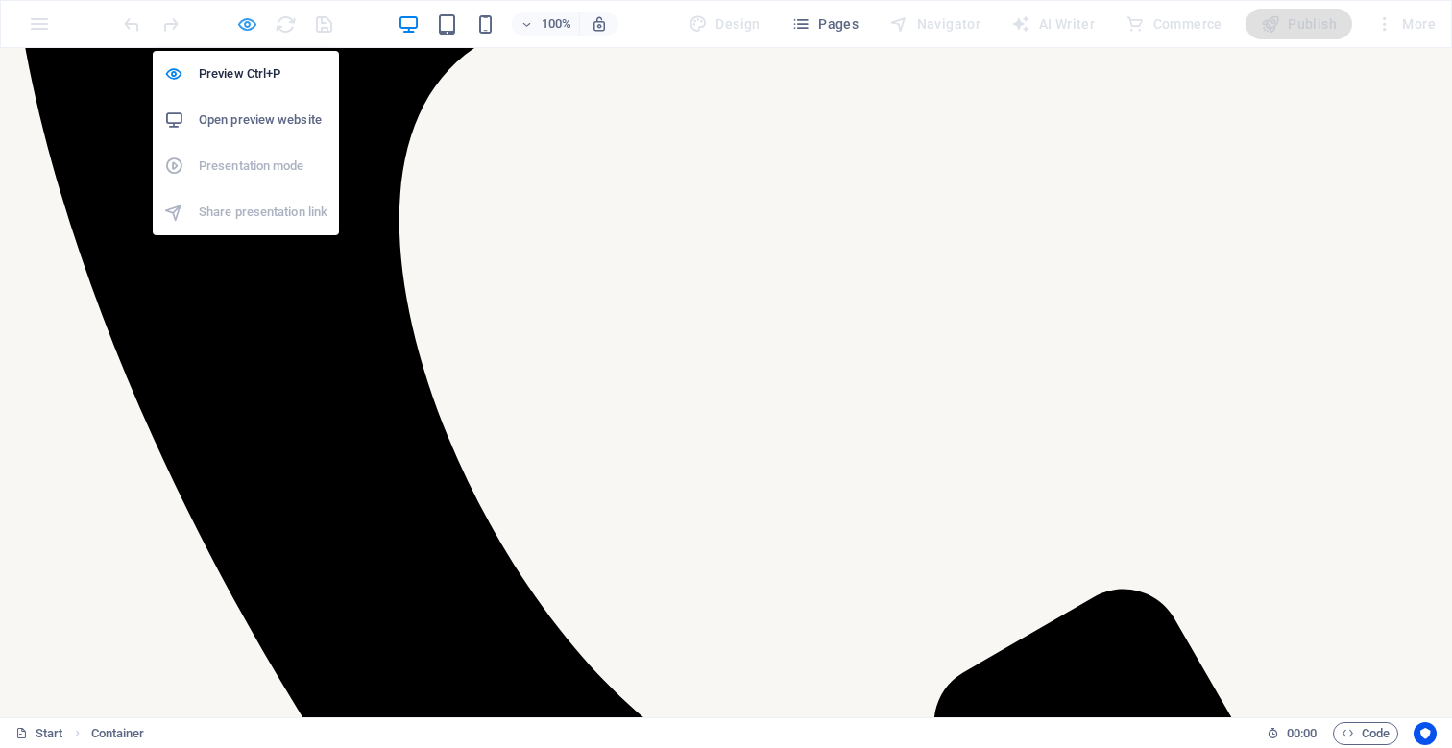
click at [244, 25] on icon "button" at bounding box center [247, 24] width 22 height 22
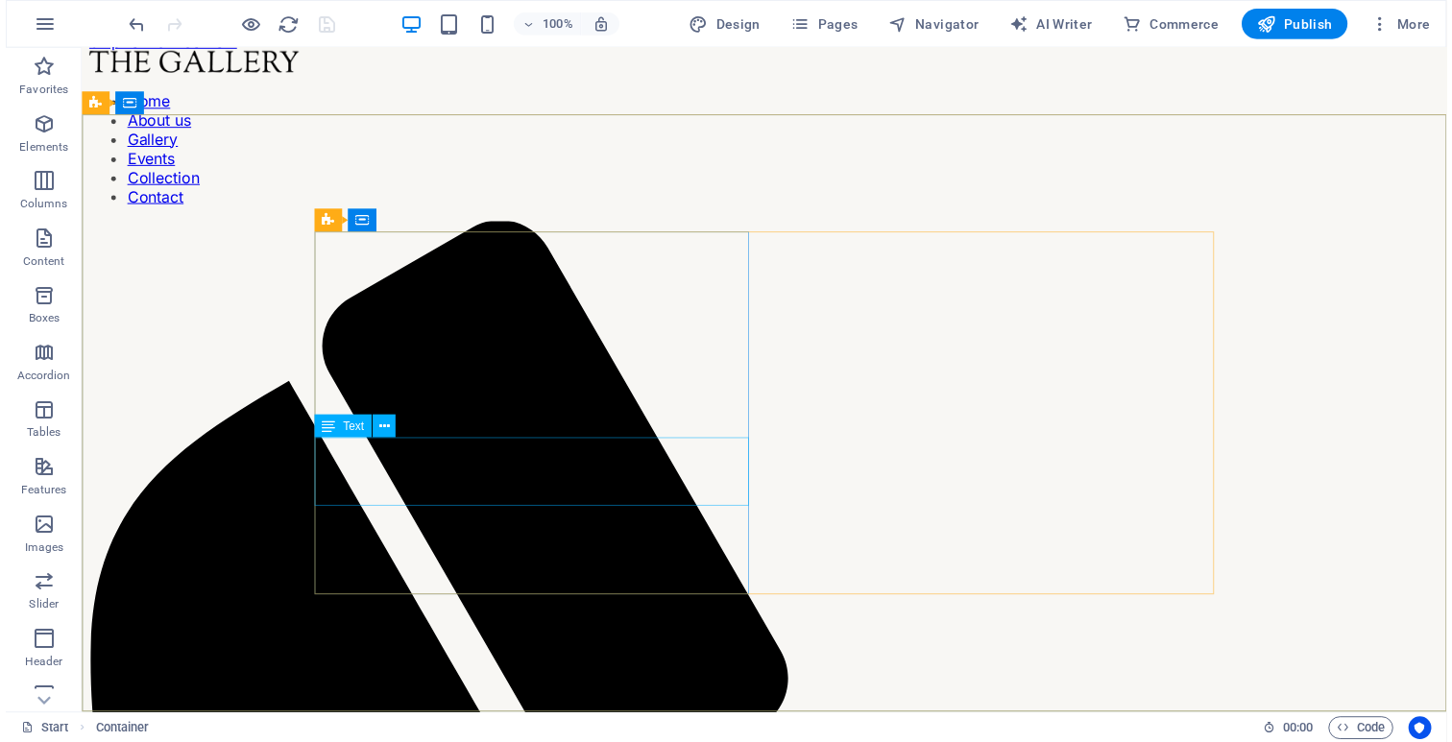
scroll to position [14, 0]
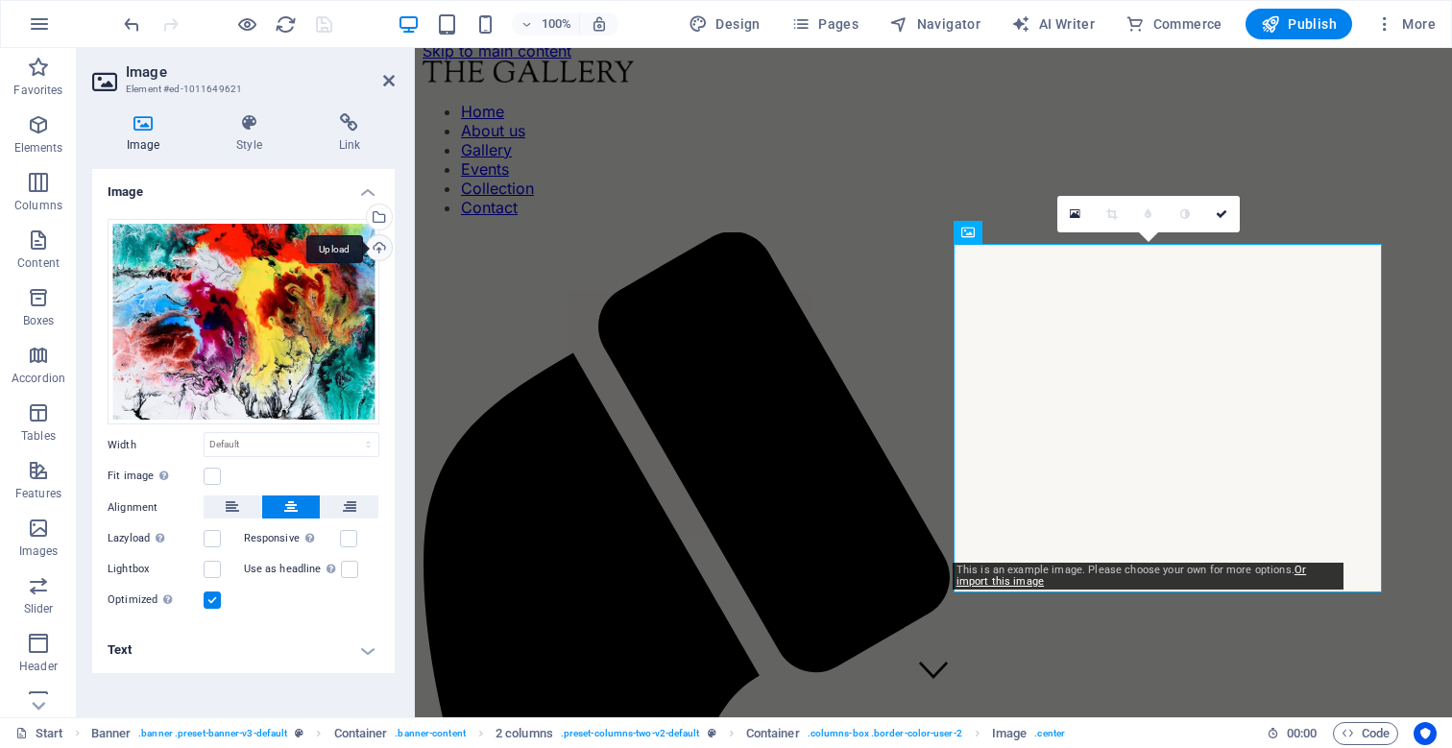
click at [380, 242] on div "Upload" at bounding box center [377, 249] width 29 height 29
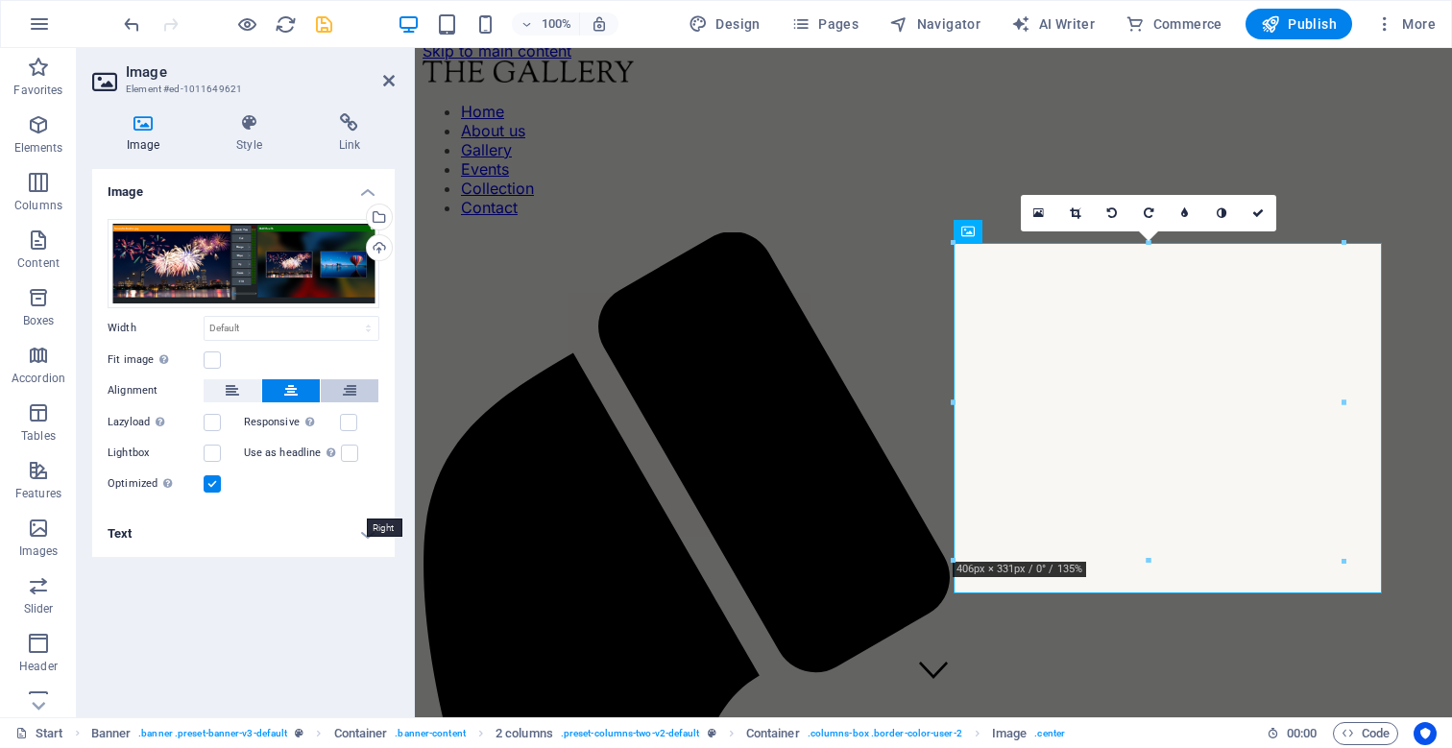
click at [351, 402] on icon at bounding box center [349, 390] width 13 height 23
click at [290, 505] on div "Drag files here, click to choose files or select files from Files or our free s…" at bounding box center [243, 357] width 303 height 307
click at [295, 401] on icon at bounding box center [290, 390] width 13 height 23
click at [210, 365] on label at bounding box center [212, 360] width 17 height 17
click at [0, 0] on input "Fit image Automatically fit image to a fixed width and height" at bounding box center [0, 0] width 0 height 0
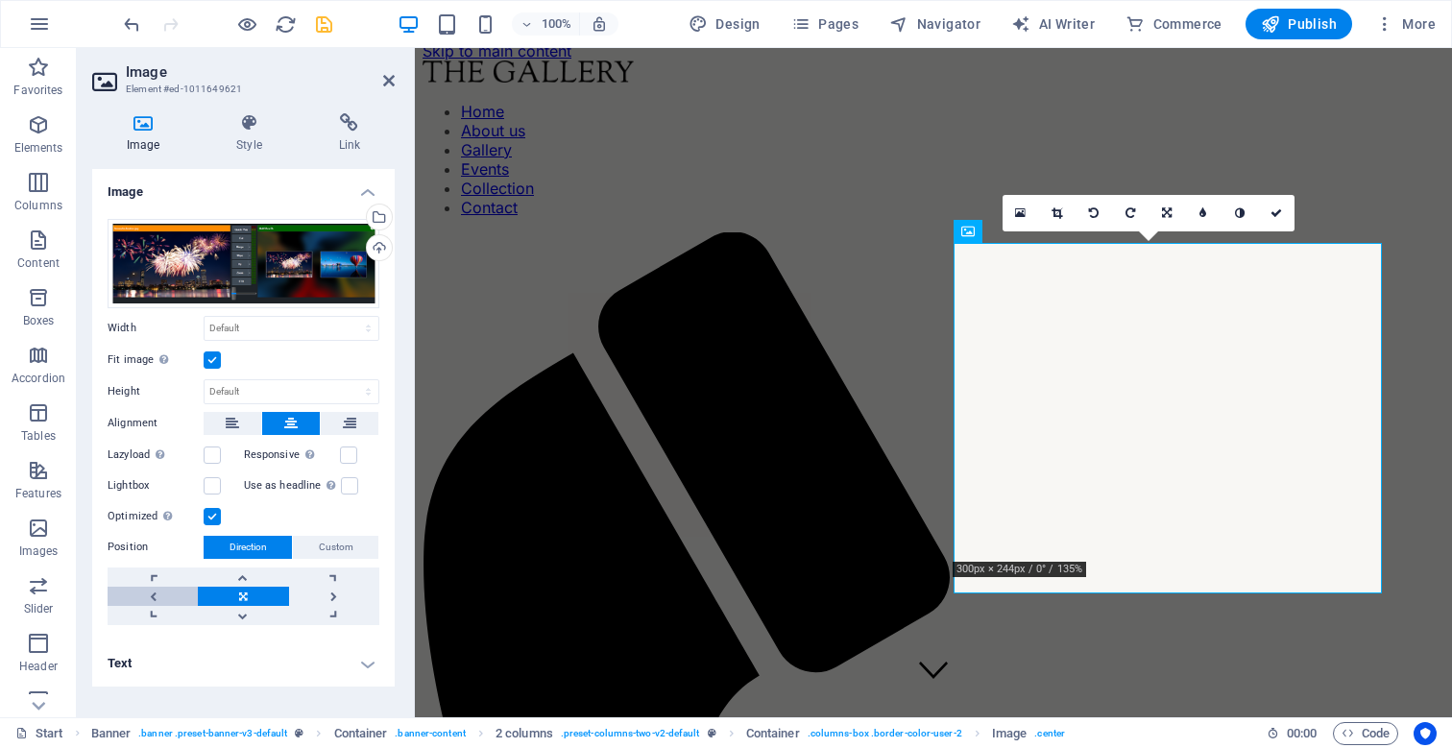
click at [158, 595] on link at bounding box center [153, 596] width 90 height 19
click at [329, 589] on link at bounding box center [334, 596] width 90 height 19
click at [336, 548] on span "Custom" at bounding box center [336, 547] width 35 height 23
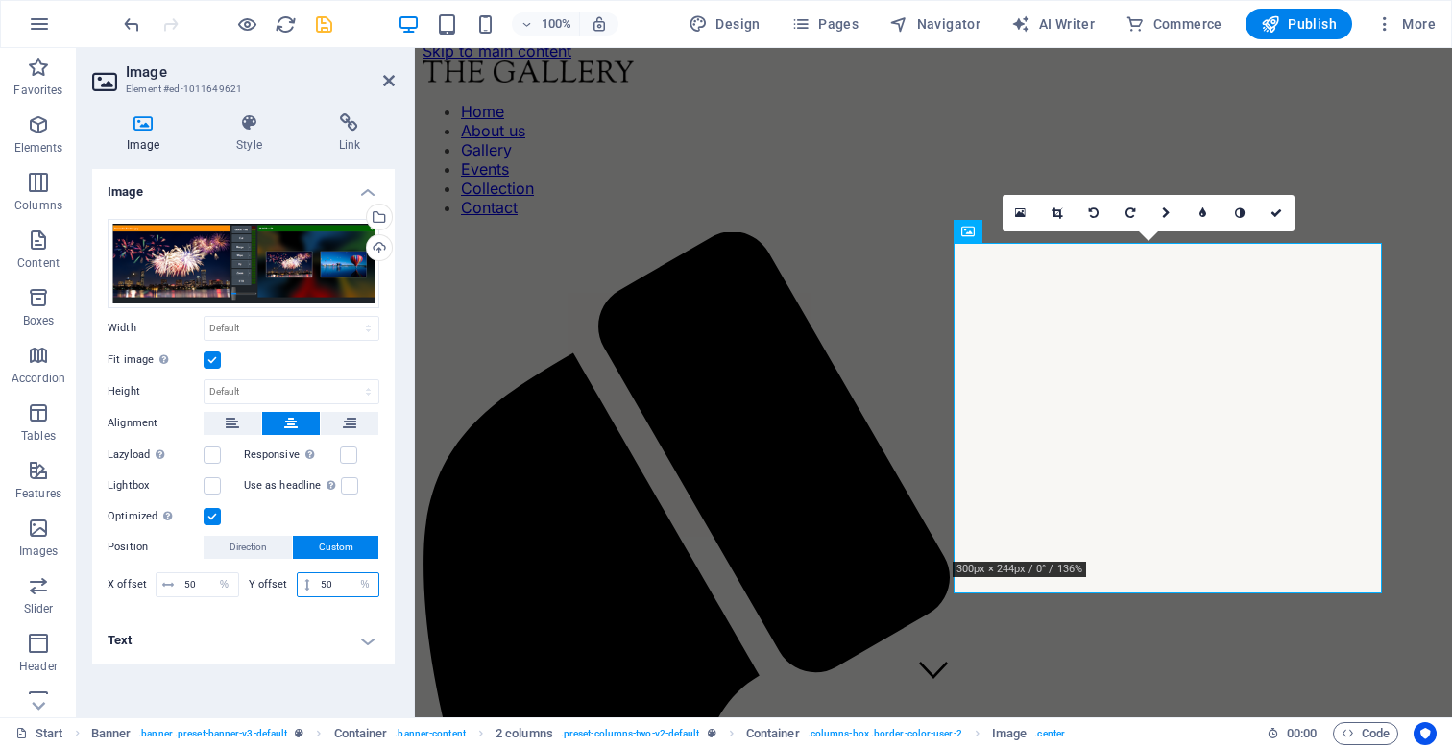
click at [334, 587] on input "50" at bounding box center [347, 584] width 62 height 23
type input "34"
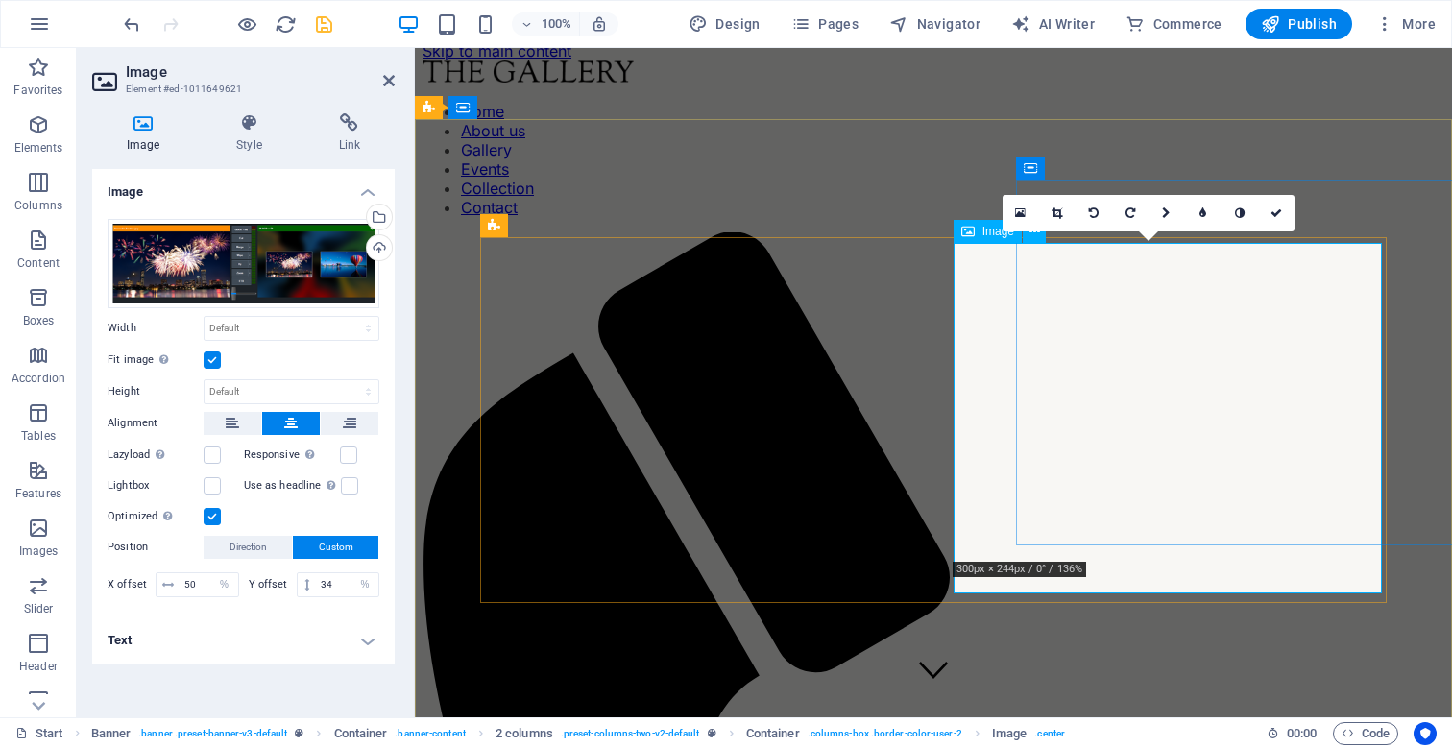
click at [321, 30] on icon "save" at bounding box center [324, 24] width 22 height 22
checkbox input "false"
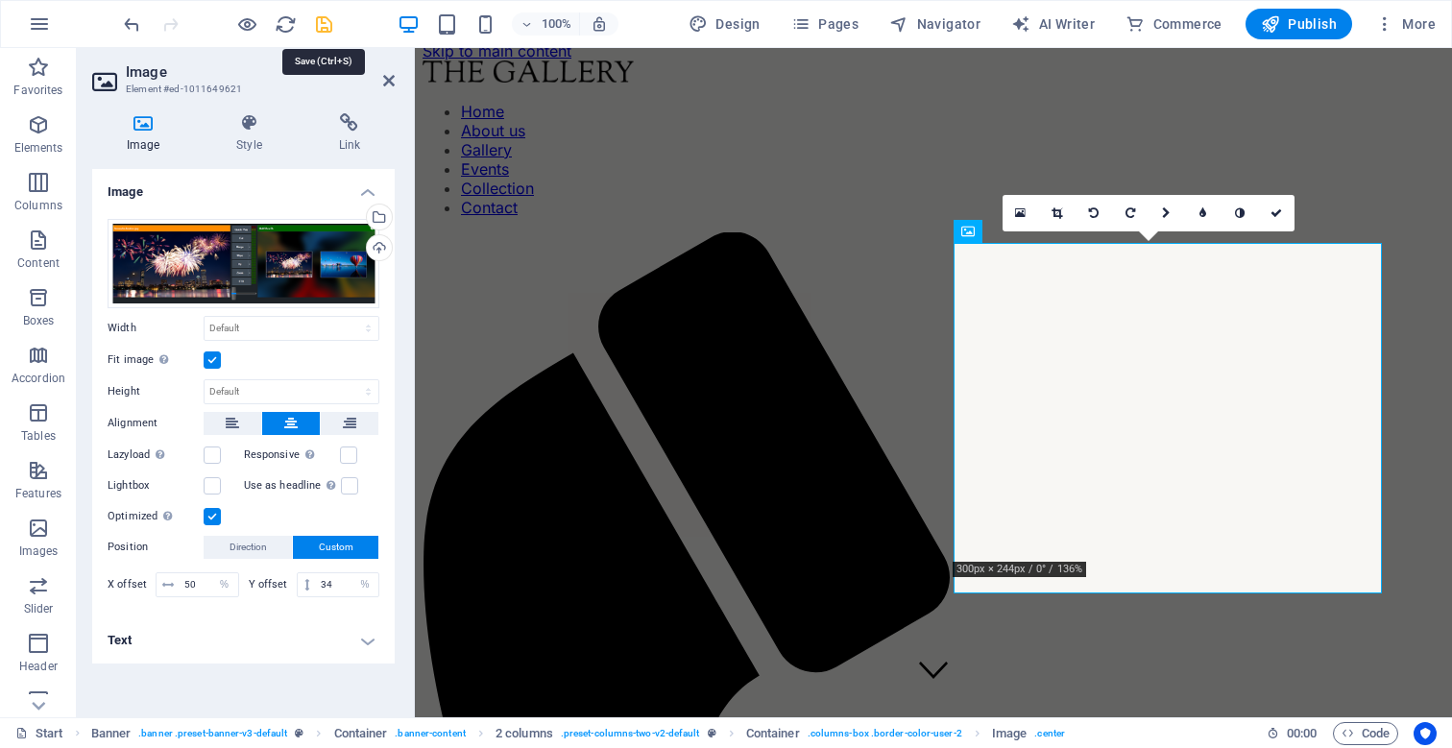
checkbox input "false"
